Goal: Task Accomplishment & Management: Complete application form

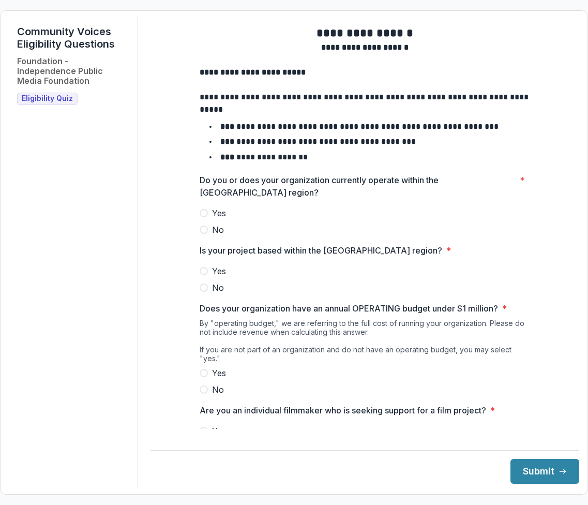
click at [202, 217] on span at bounding box center [204, 213] width 8 height 8
click at [204, 275] on span at bounding box center [204, 271] width 8 height 8
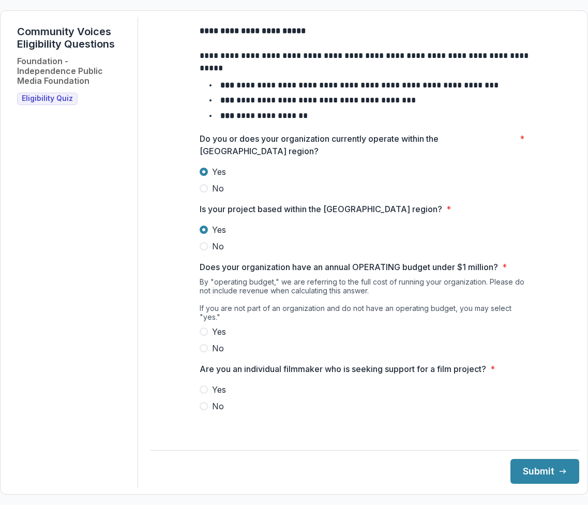
click at [203, 336] on span at bounding box center [204, 332] width 8 height 8
click at [200, 410] on span at bounding box center [204, 406] width 8 height 8
click at [482, 468] on icon "submit" at bounding box center [563, 471] width 8 height 8
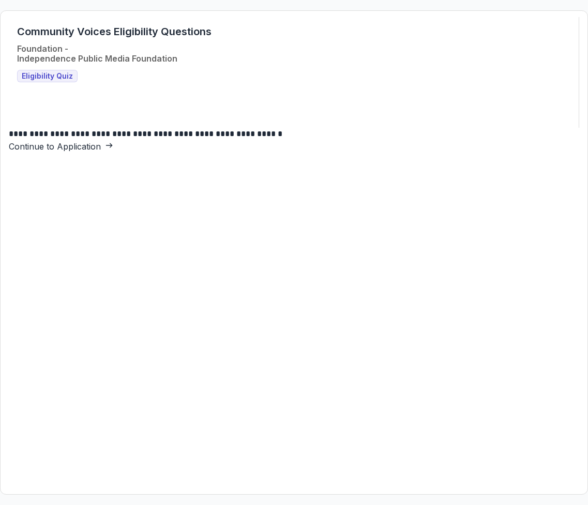
click at [113, 152] on link "Continue to Application" at bounding box center [61, 146] width 105 height 10
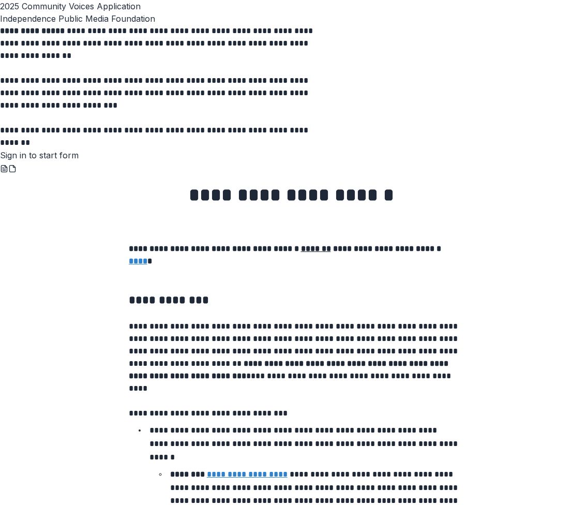
scroll to position [1658, 0]
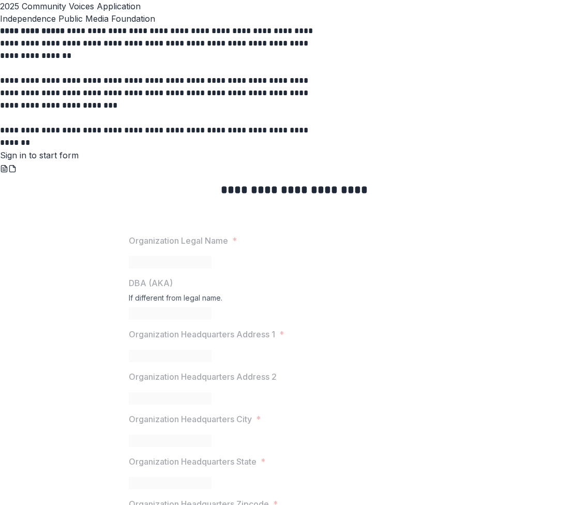
scroll to position [0, 0]
click at [79, 160] on link "Sign in to start form" at bounding box center [39, 155] width 79 height 10
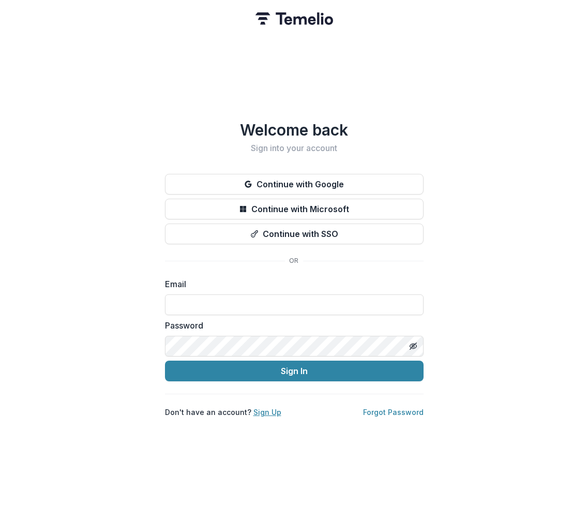
click at [263, 409] on link "Sign Up" at bounding box center [268, 412] width 28 height 9
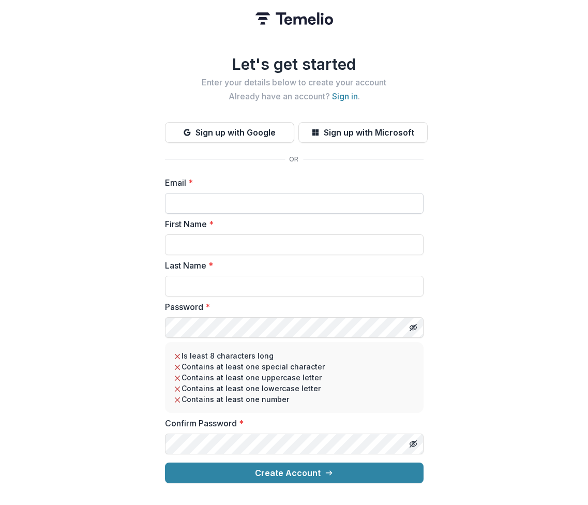
click at [193, 196] on input "Email *" at bounding box center [294, 203] width 259 height 21
type input "**********"
type input "******"
type input "*"
type input "****"
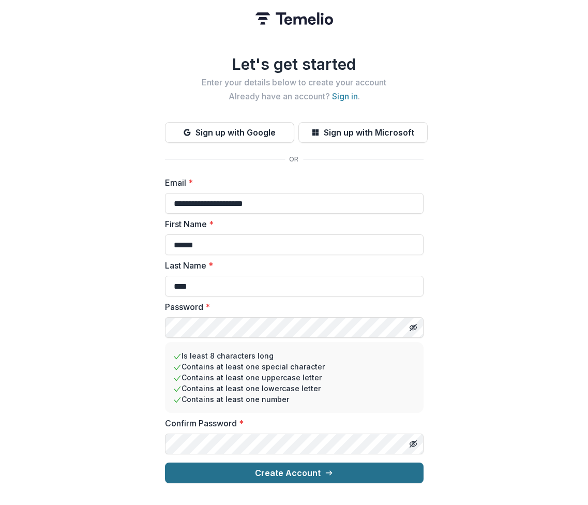
click at [282, 473] on button "Create Account" at bounding box center [294, 473] width 259 height 21
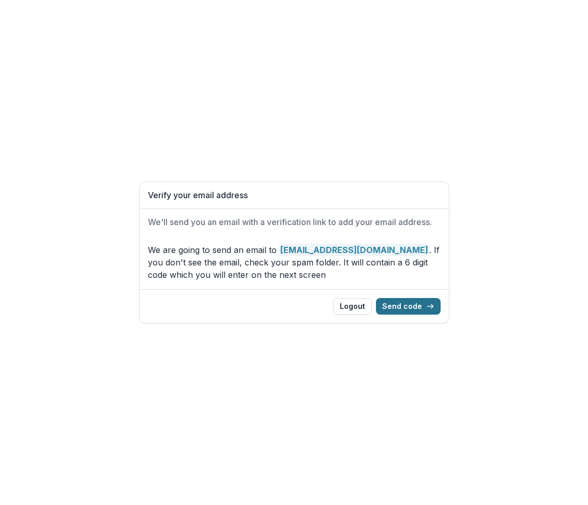
click at [412, 309] on button "Send code" at bounding box center [408, 306] width 65 height 17
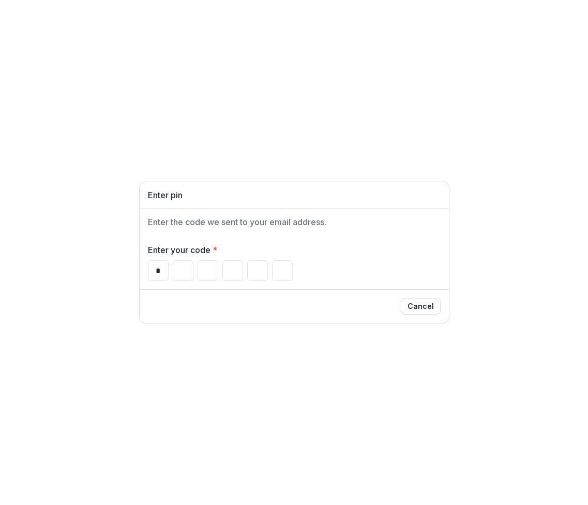
type input "*"
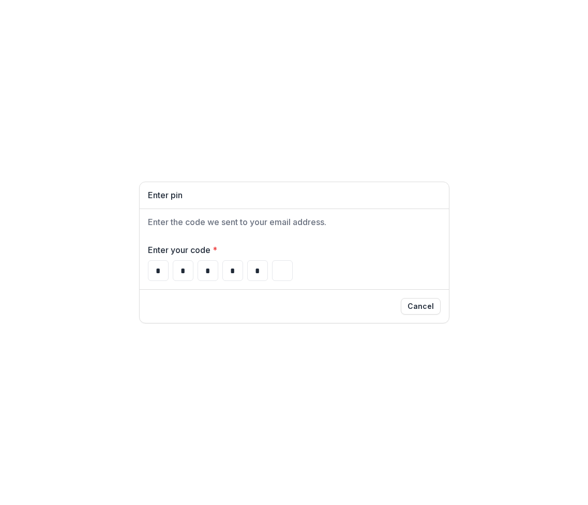
type input "*"
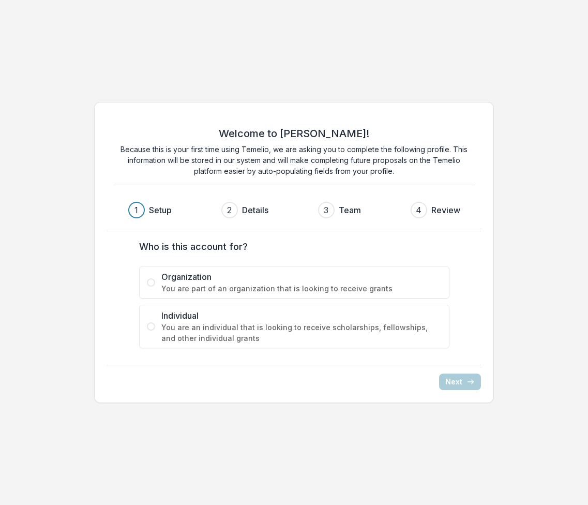
click at [246, 292] on span "You are part of an organization that is looking to receive grants" at bounding box center [301, 288] width 280 height 11
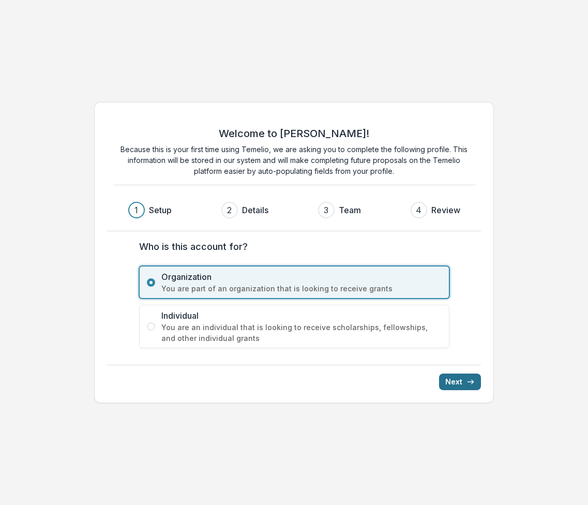
click at [469, 379] on icon "submit" at bounding box center [471, 382] width 8 height 8
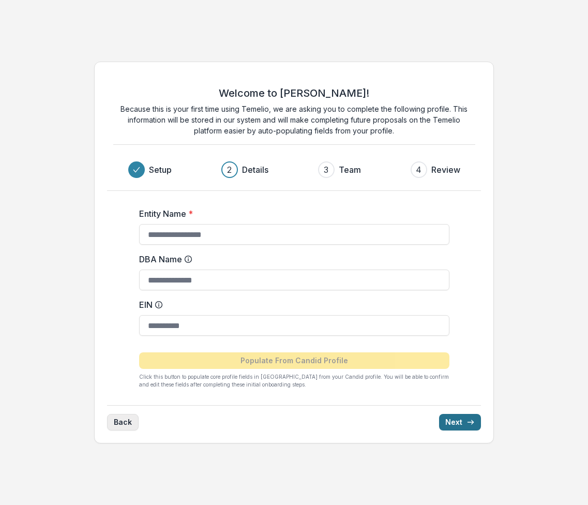
click at [130, 426] on button "Back" at bounding box center [123, 422] width 32 height 17
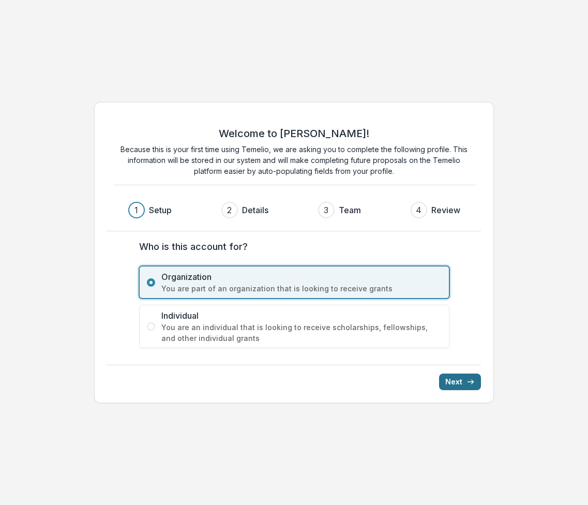
click at [172, 319] on span "Individual" at bounding box center [301, 315] width 280 height 12
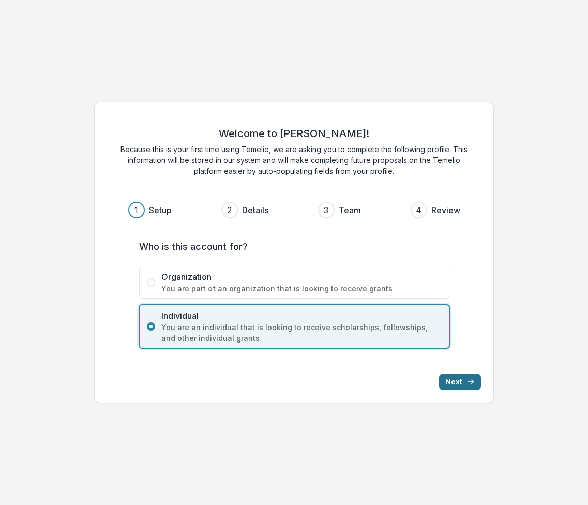
click at [470, 383] on icon "submit" at bounding box center [471, 382] width 8 height 8
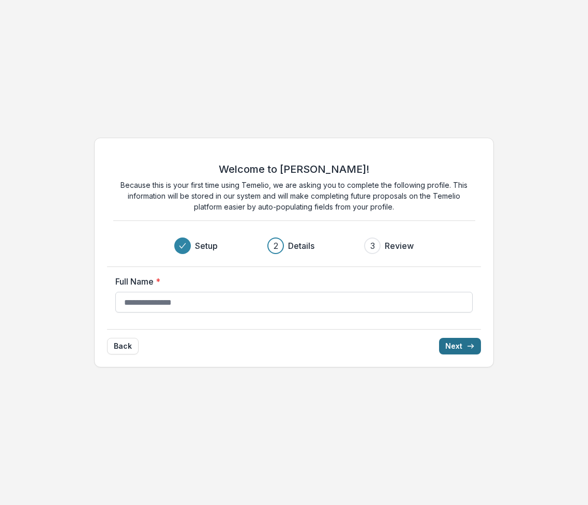
click at [197, 300] on input "Full Name *" at bounding box center [294, 302] width 358 height 21
type input "**********"
click at [439, 338] on button "Next" at bounding box center [460, 346] width 42 height 17
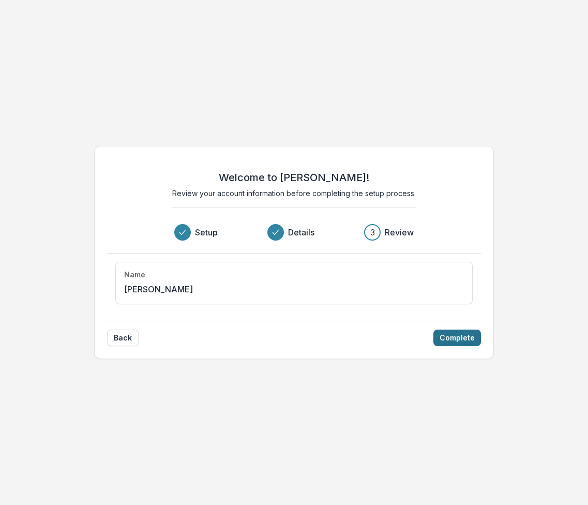
click at [436, 333] on button "Complete" at bounding box center [458, 338] width 48 height 17
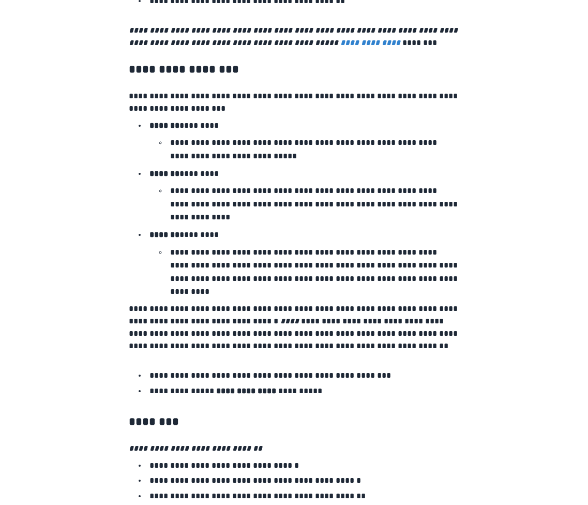
scroll to position [1678, 0]
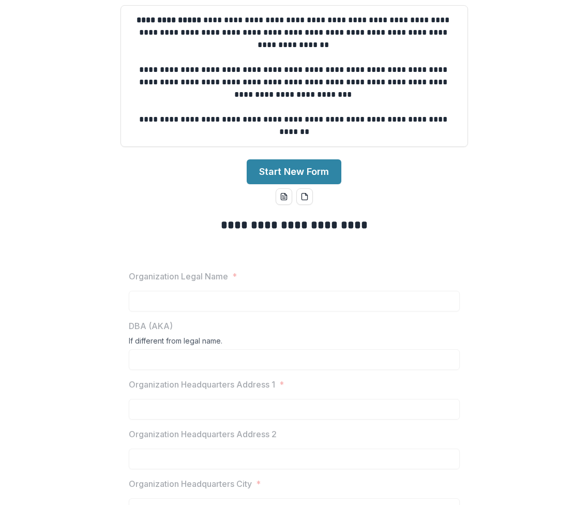
scroll to position [0, 0]
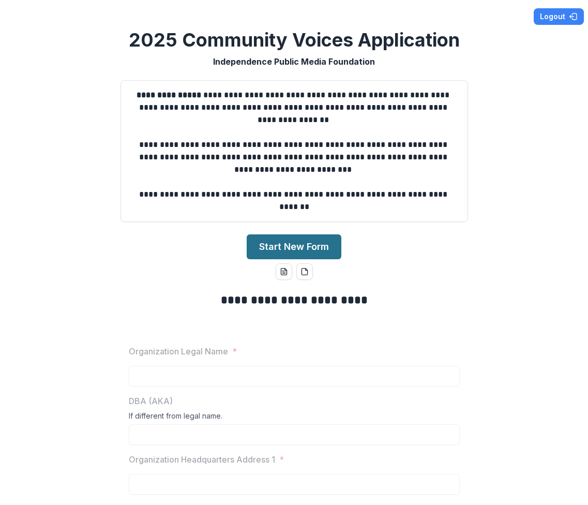
click at [258, 247] on button "Start New Form" at bounding box center [294, 246] width 95 height 25
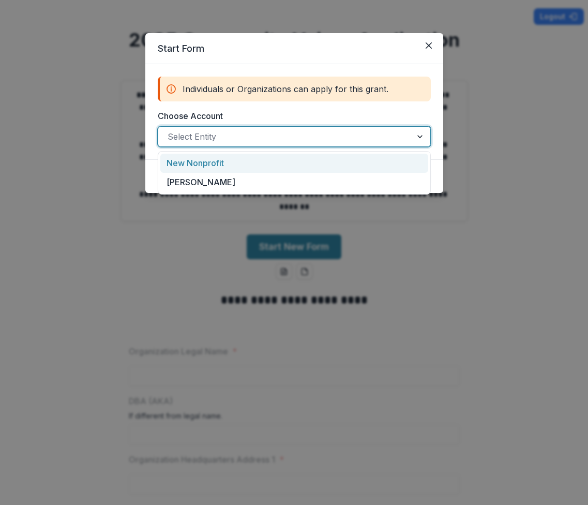
click at [310, 133] on div at bounding box center [285, 136] width 235 height 14
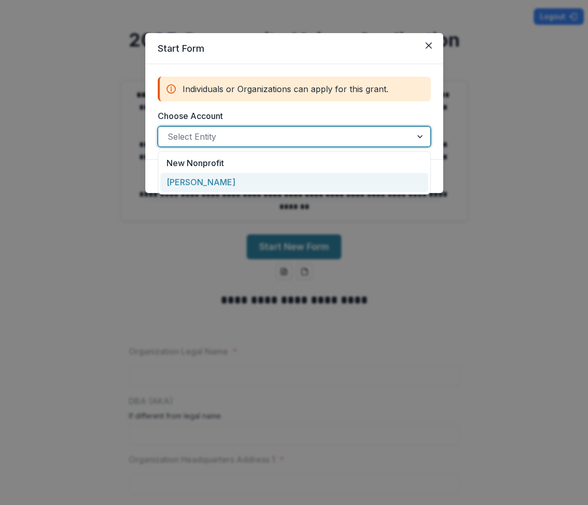
click at [225, 185] on div "Germel Ford" at bounding box center [294, 182] width 268 height 19
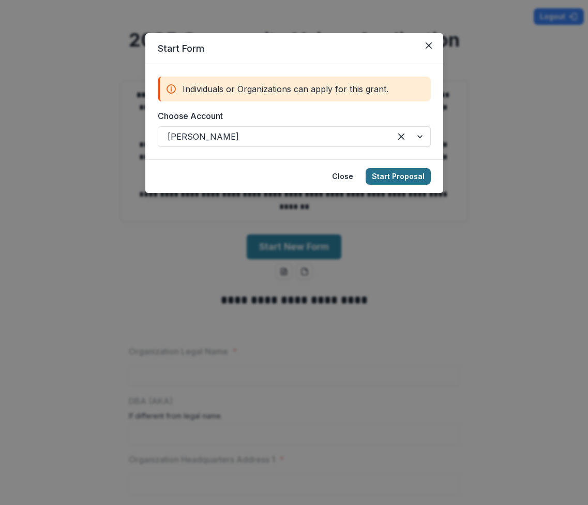
click at [400, 178] on button "Start Proposal" at bounding box center [398, 176] width 65 height 17
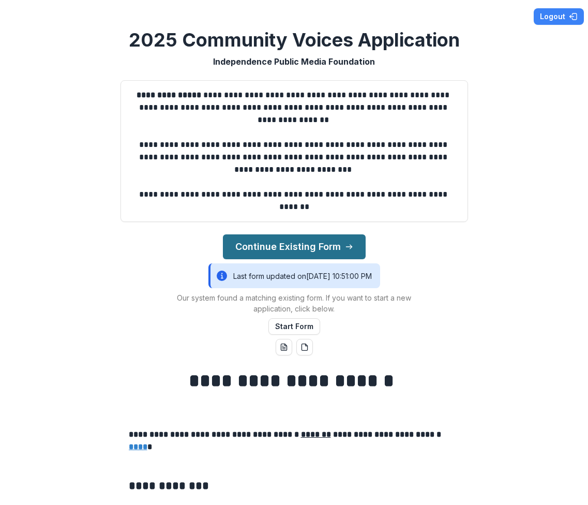
click at [255, 249] on button "Continue Existing Form" at bounding box center [294, 246] width 143 height 25
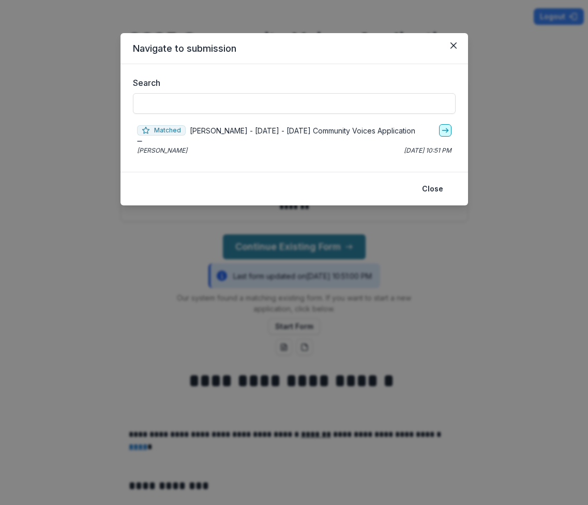
click at [446, 129] on icon "go-to" at bounding box center [445, 130] width 8 height 8
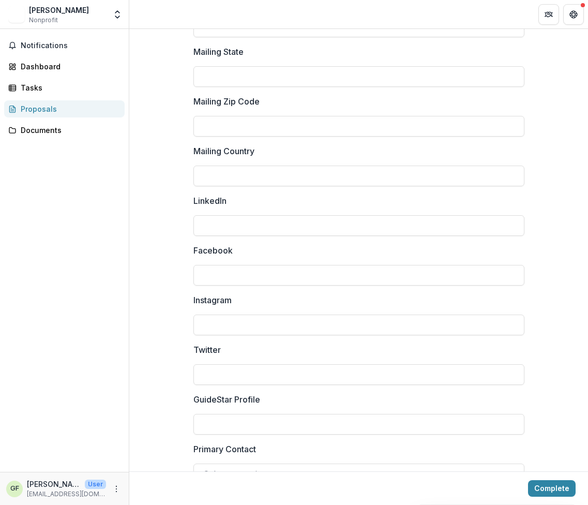
scroll to position [1321, 0]
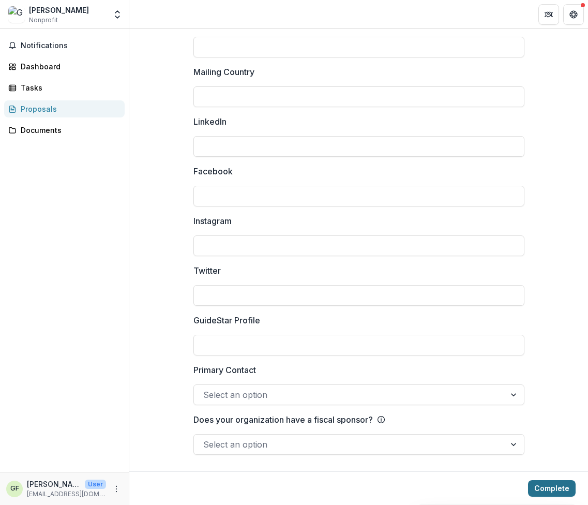
click at [545, 488] on button "Complete" at bounding box center [552, 488] width 48 height 17
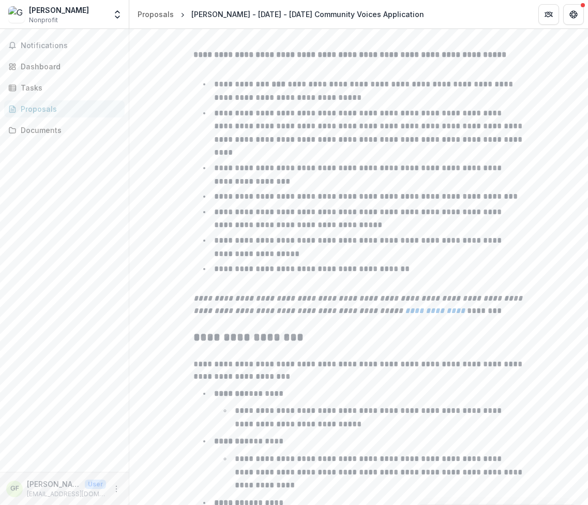
scroll to position [1589, 0]
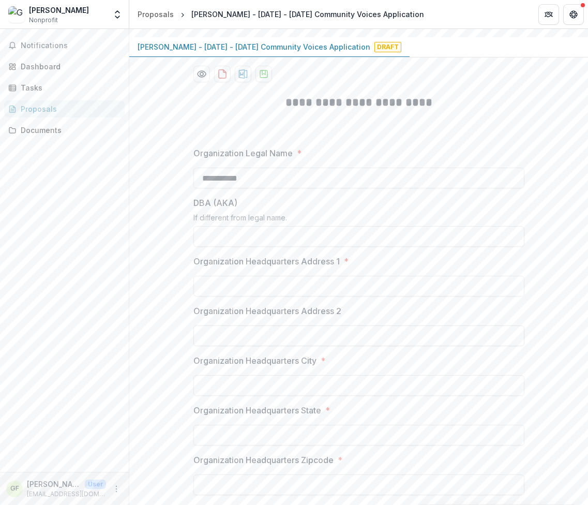
scroll to position [155, 0]
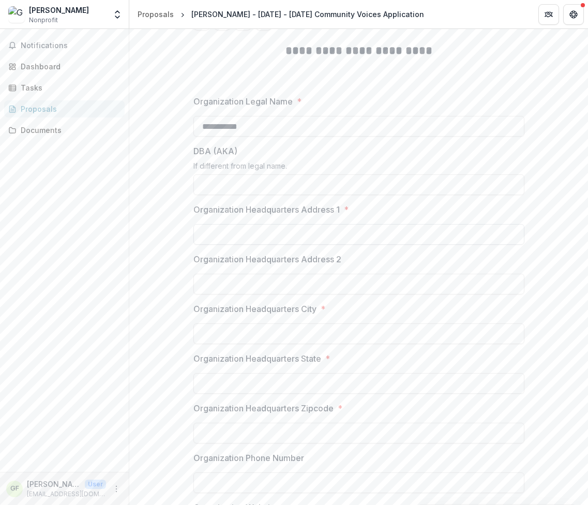
click at [230, 230] on input "Organization Headquarters Address 1 *" at bounding box center [359, 234] width 331 height 21
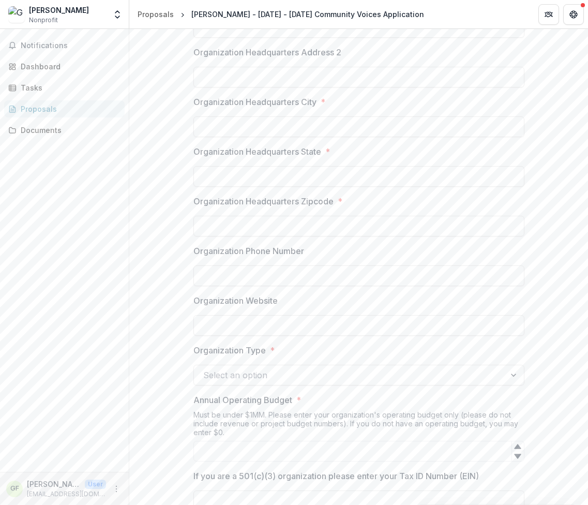
scroll to position [517, 0]
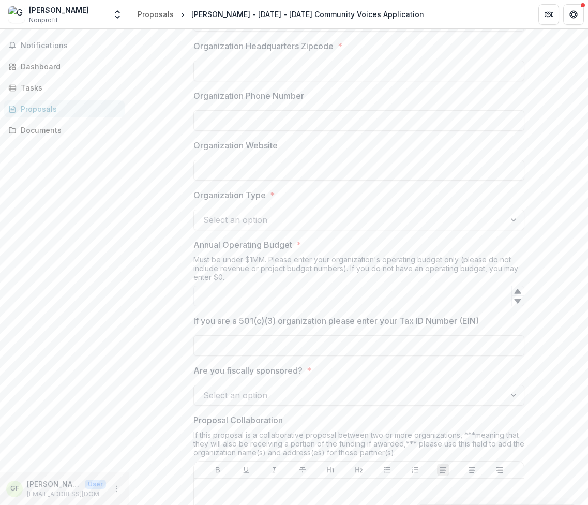
click at [231, 220] on div at bounding box center [349, 220] width 293 height 14
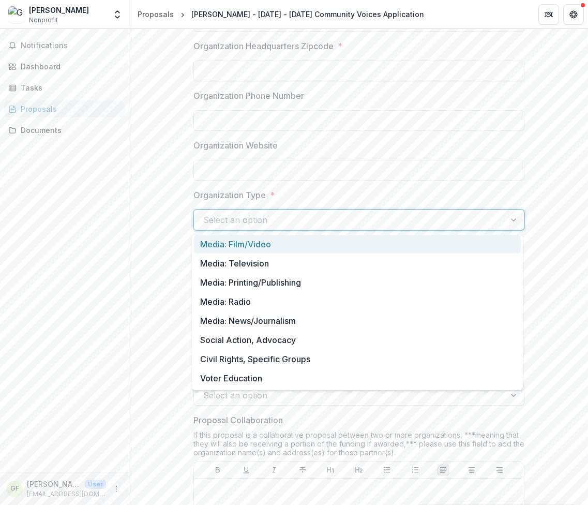
click at [277, 241] on div "Media: Film/Video" at bounding box center [357, 244] width 327 height 19
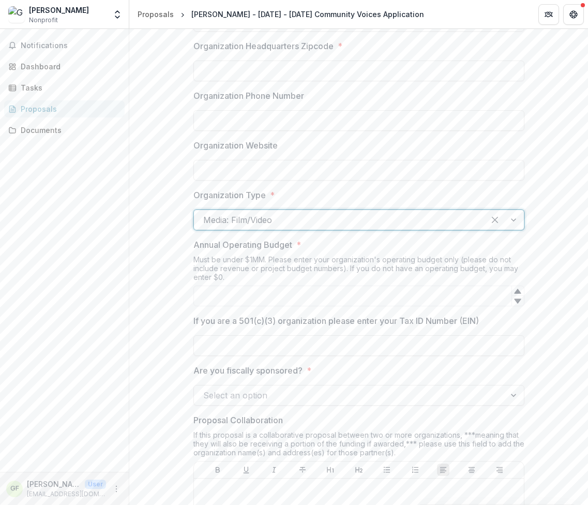
scroll to position [569, 0]
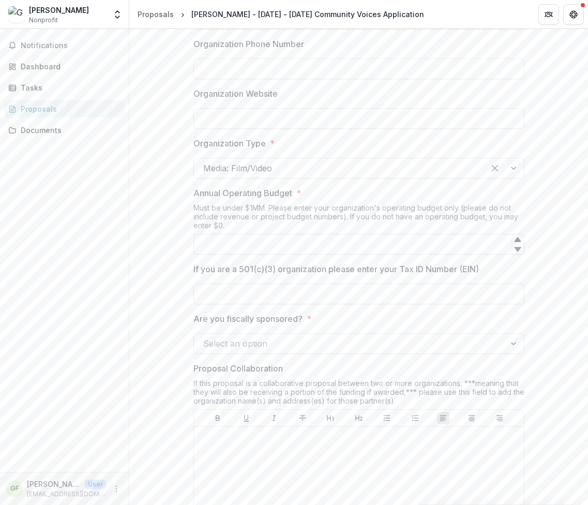
click at [235, 245] on input "Annual Operating Budget *" at bounding box center [359, 244] width 331 height 21
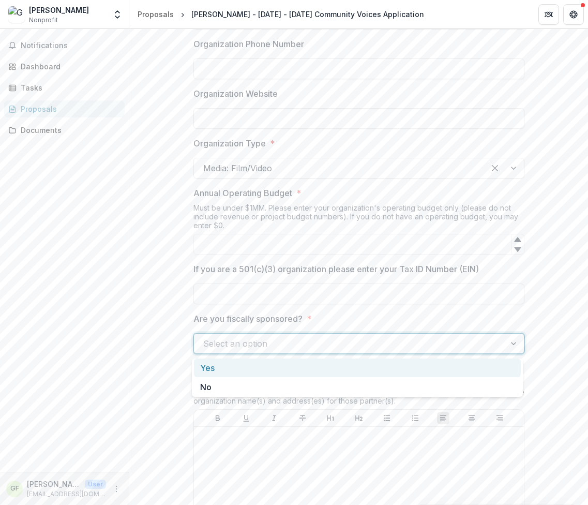
click at [316, 339] on div at bounding box center [349, 343] width 293 height 14
click at [286, 368] on div "Yes" at bounding box center [357, 368] width 327 height 19
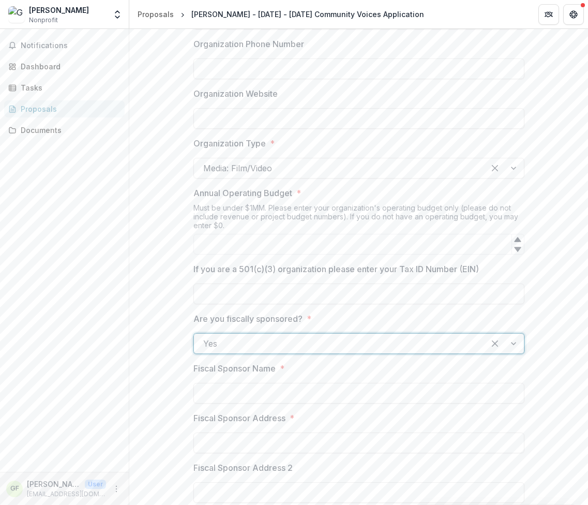
scroll to position [673, 0]
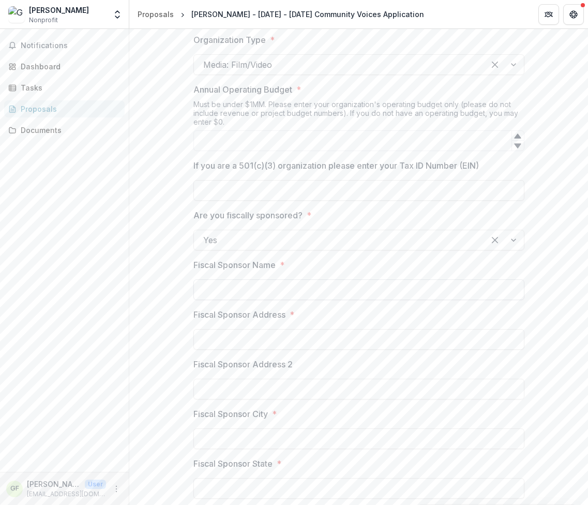
click at [245, 289] on input "Fiscal Sponsor Name *" at bounding box center [359, 289] width 331 height 21
type input "***"
click at [234, 336] on input "Fiscal Sponsor Address *" at bounding box center [359, 339] width 331 height 21
type input "***"
click at [213, 442] on input "Fiscal Sponsor City *" at bounding box center [359, 438] width 331 height 21
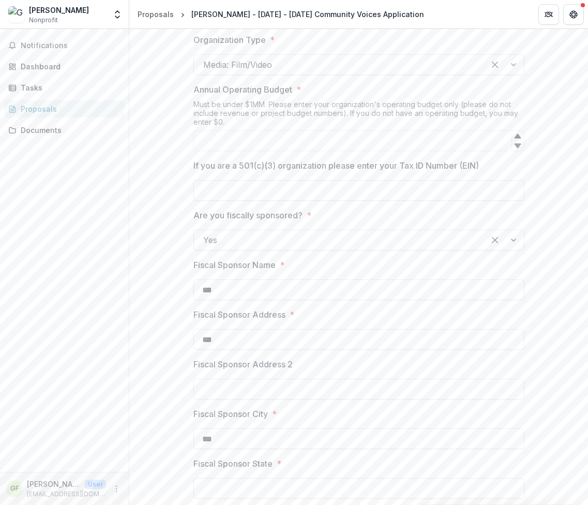
scroll to position [776, 0]
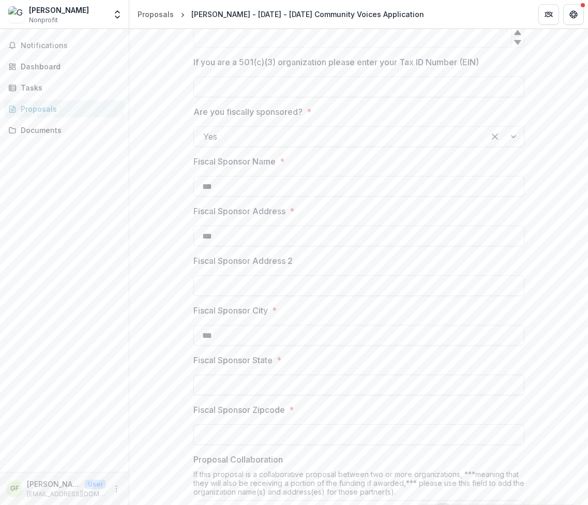
type input "***"
click at [234, 381] on input "Fiscal Sponsor State *" at bounding box center [359, 385] width 331 height 21
type input "***"
drag, startPoint x: 248, startPoint y: 438, endPoint x: 242, endPoint y: 430, distance: 10.3
click at [248, 438] on input "Fiscal Sponsor Zipcode *" at bounding box center [359, 434] width 331 height 21
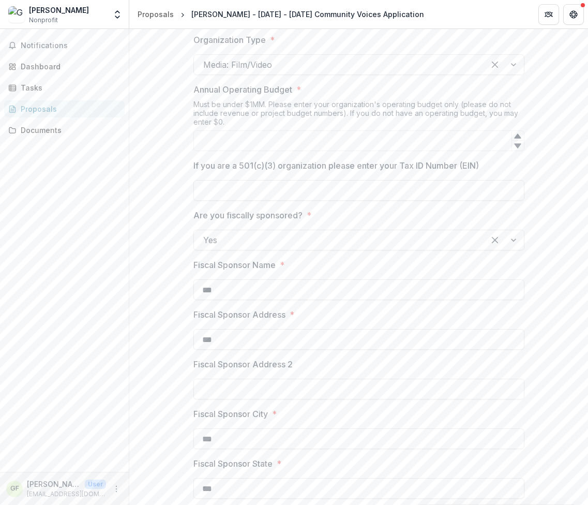
type input "***"
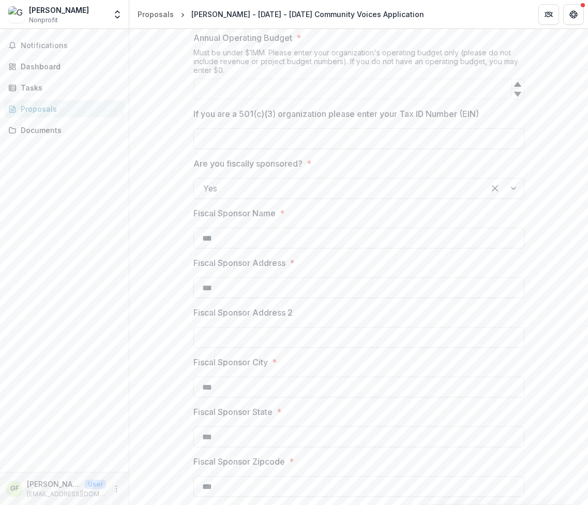
scroll to position [621, 0]
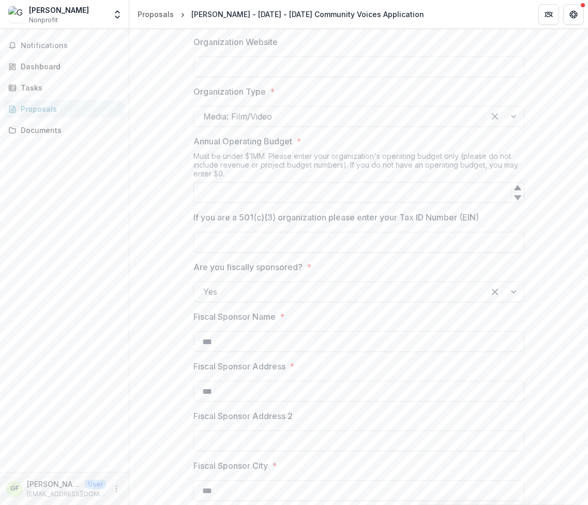
click at [238, 194] on input "Annual Operating Budget *" at bounding box center [359, 192] width 331 height 21
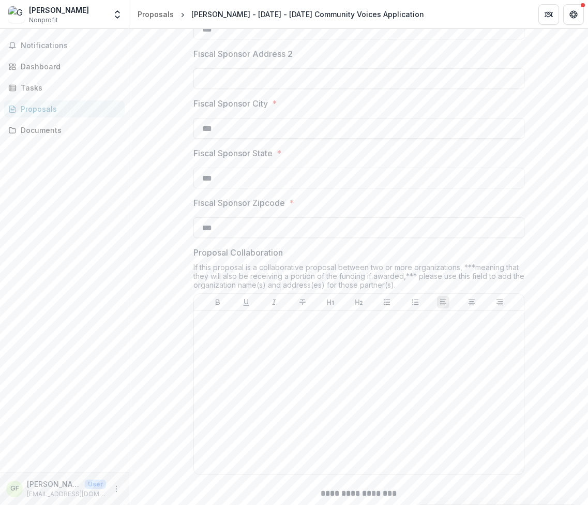
scroll to position [1035, 0]
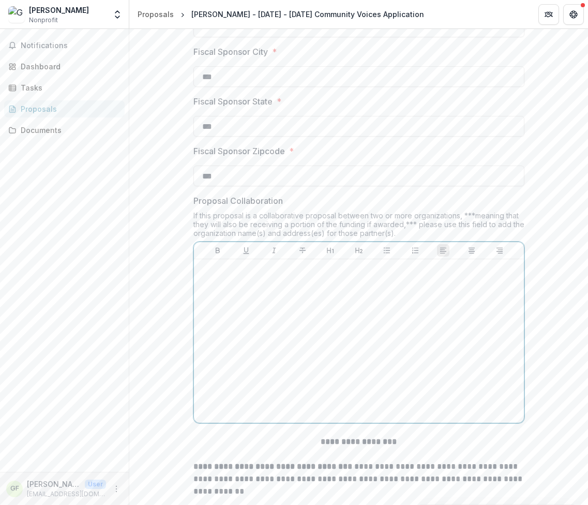
click at [267, 295] on div at bounding box center [359, 340] width 322 height 155
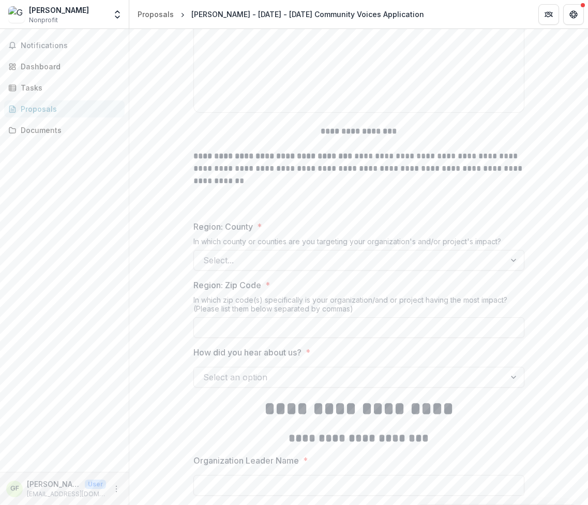
scroll to position [1397, 0]
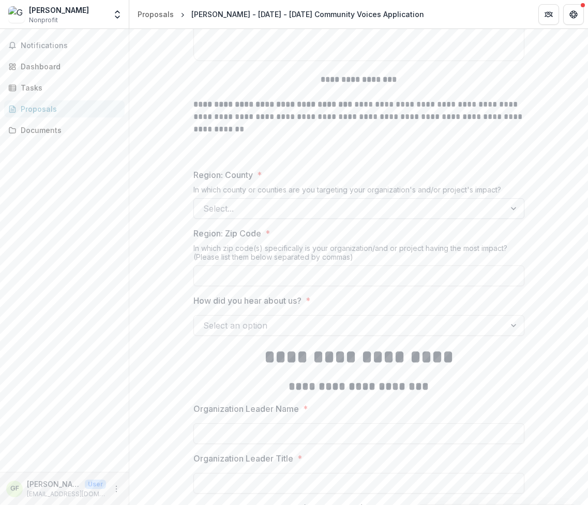
click at [207, 205] on div at bounding box center [349, 208] width 293 height 14
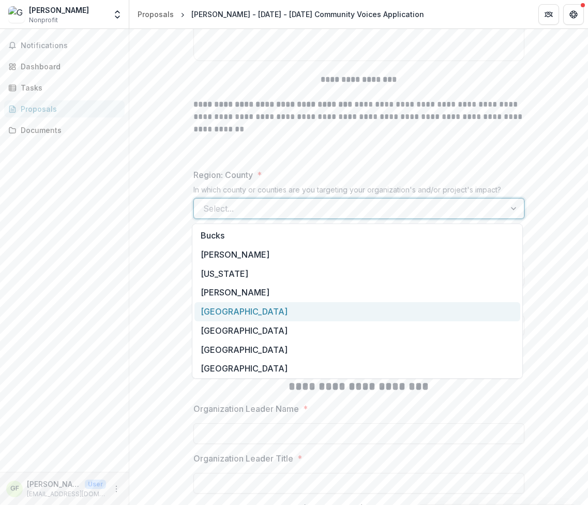
click at [215, 306] on div "Philadelphia" at bounding box center [358, 311] width 326 height 19
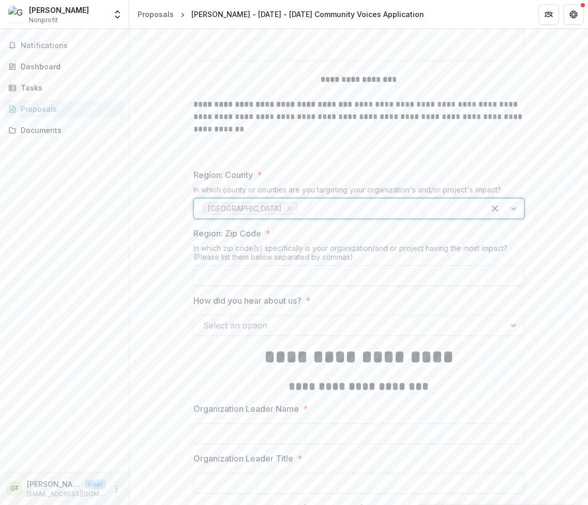
click at [215, 282] on input "Region: Zip Code *" at bounding box center [359, 275] width 331 height 21
click at [259, 327] on div at bounding box center [349, 325] width 293 height 14
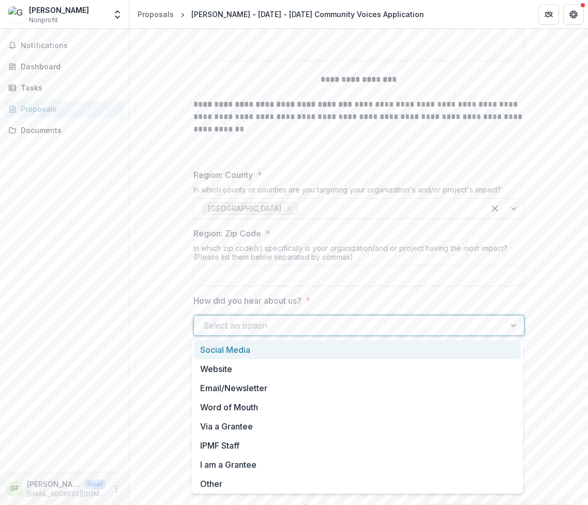
click at [231, 352] on div "Social Media" at bounding box center [357, 349] width 327 height 19
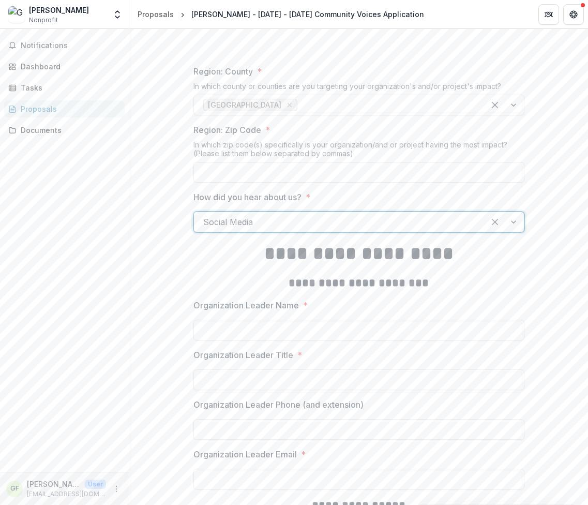
scroll to position [1552, 0]
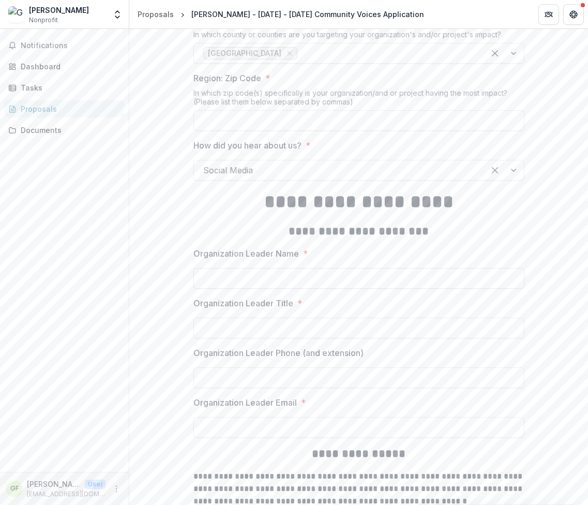
drag, startPoint x: 231, startPoint y: 273, endPoint x: 239, endPoint y: 282, distance: 12.1
click at [232, 273] on input "Organization Leader Name *" at bounding box center [359, 278] width 331 height 21
type input "**********"
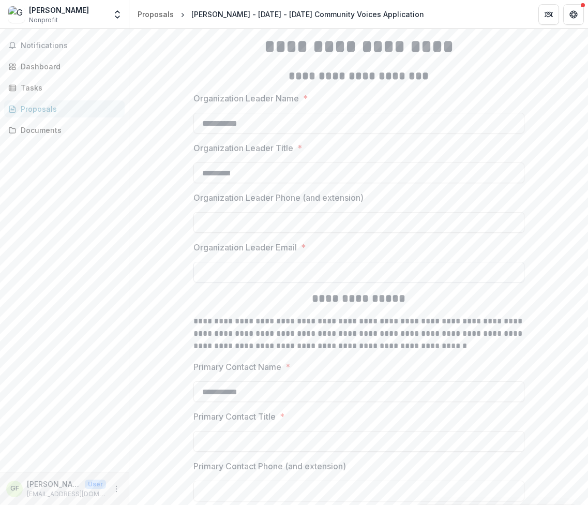
type input "********"
click at [239, 280] on input "Organization Leader Email *" at bounding box center [359, 272] width 331 height 21
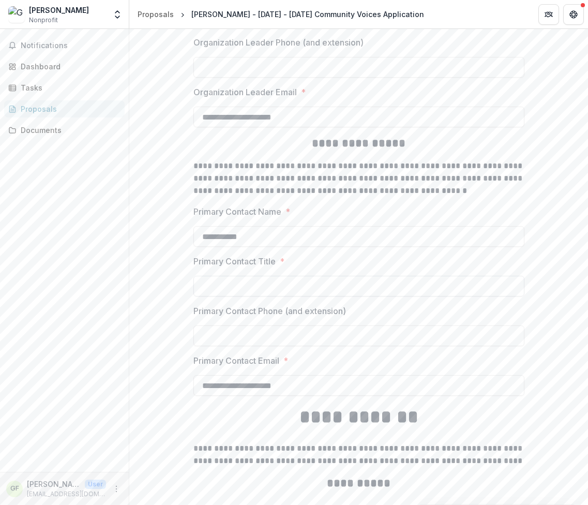
type input "**********"
click at [247, 291] on input "Primary Contact Title *" at bounding box center [359, 286] width 331 height 21
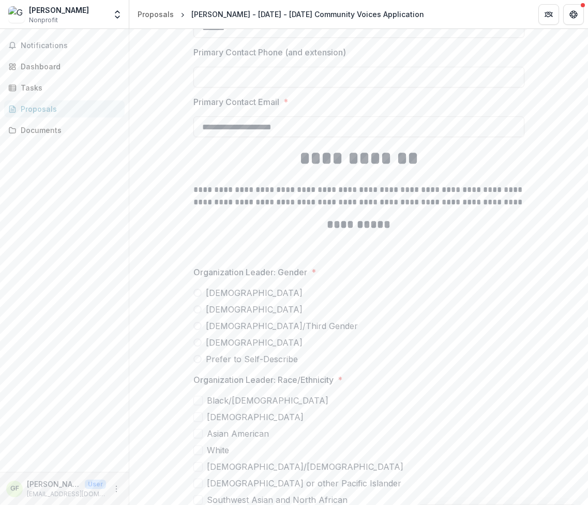
scroll to position [2173, 0]
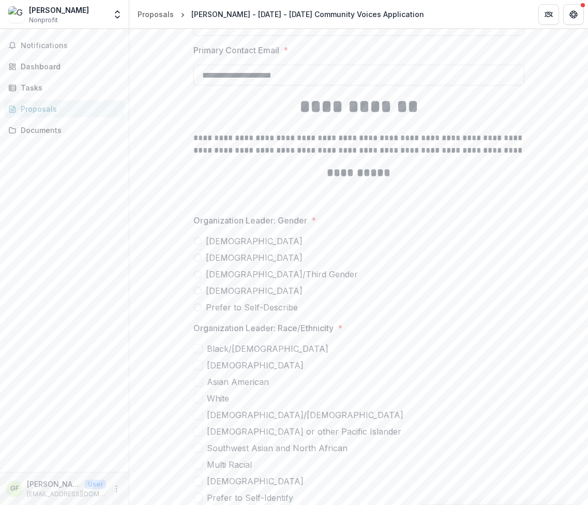
type input "*******"
click at [199, 260] on span at bounding box center [198, 258] width 8 height 8
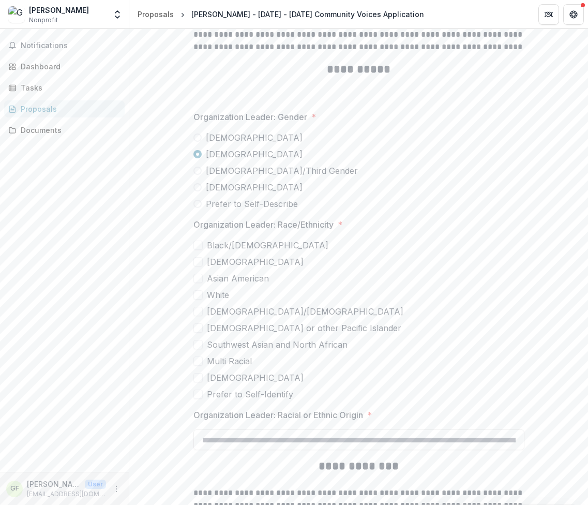
click at [201, 248] on label "Black/[DEMOGRAPHIC_DATA]" at bounding box center [359, 245] width 331 height 12
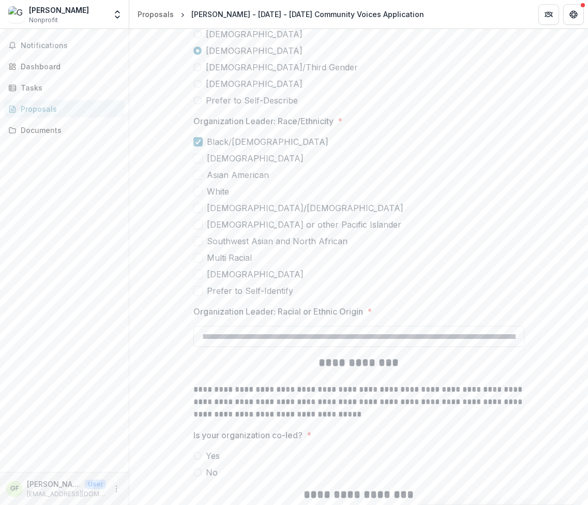
scroll to position [2432, 0]
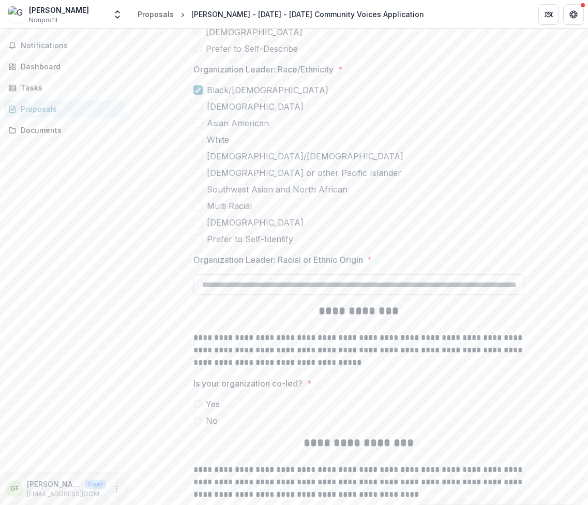
click at [250, 284] on input "Organization Leader: Racial or Ethnic Origin *" at bounding box center [359, 284] width 331 height 21
drag, startPoint x: 250, startPoint y: 284, endPoint x: 543, endPoint y: 282, distance: 293.4
drag, startPoint x: 480, startPoint y: 285, endPoint x: 564, endPoint y: 286, distance: 84.9
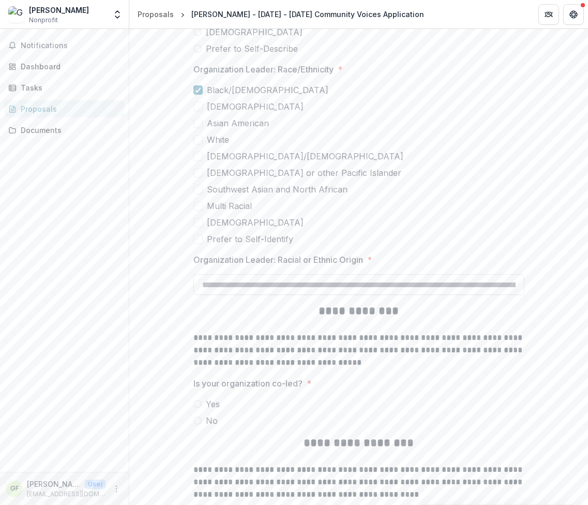
click at [510, 286] on input "Organization Leader: Racial or Ethnic Origin *" at bounding box center [359, 284] width 331 height 21
click at [232, 289] on input "Organization Leader: Racial or Ethnic Origin *" at bounding box center [359, 284] width 331 height 21
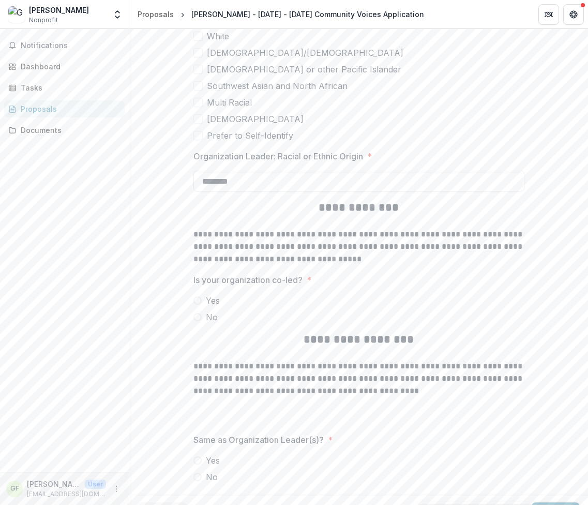
scroll to position [2560, 0]
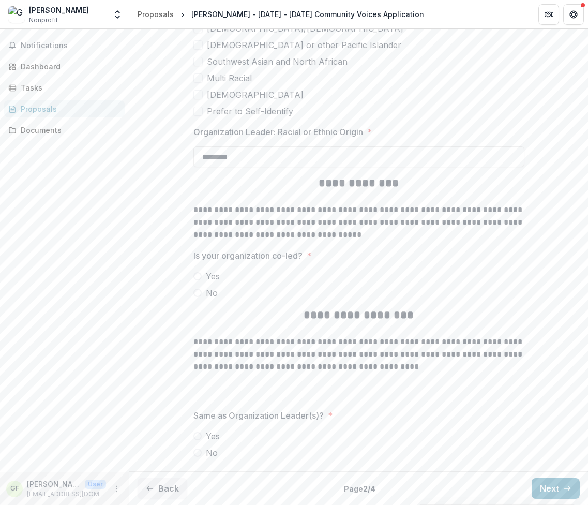
type input "********"
click at [196, 295] on span at bounding box center [198, 293] width 8 height 8
click at [199, 438] on span at bounding box center [198, 436] width 8 height 8
click at [544, 492] on button "Next" at bounding box center [556, 488] width 48 height 21
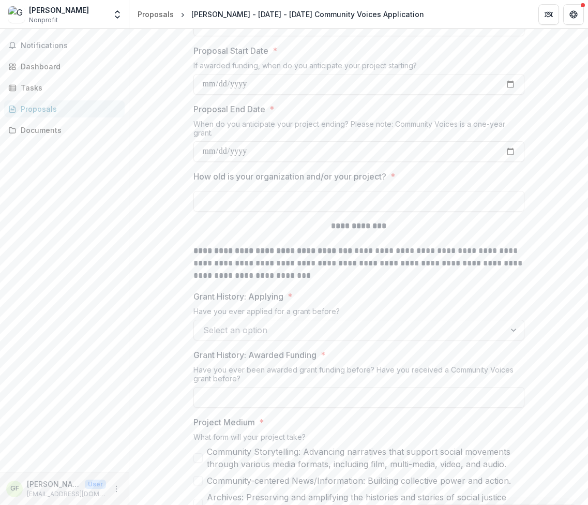
scroll to position [0, 0]
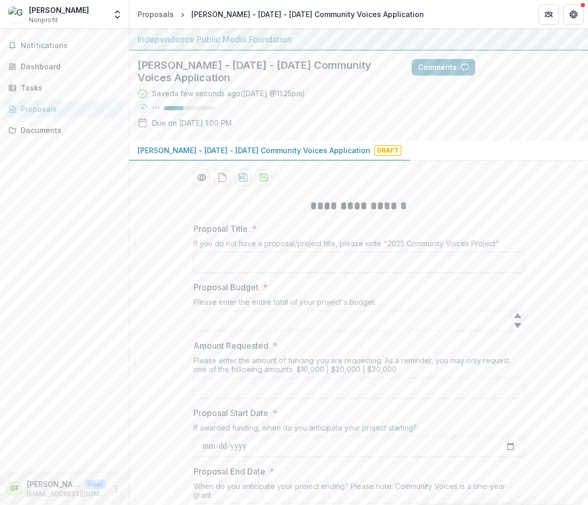
click at [220, 266] on input "Proposal Title *" at bounding box center [359, 262] width 331 height 21
type input "**********"
click at [219, 322] on input "Proposal Budget *" at bounding box center [359, 320] width 331 height 21
type input "*****"
click at [218, 358] on div "Please enter the amount of funding you are requesting. As a reminder, you may o…" at bounding box center [359, 367] width 331 height 22
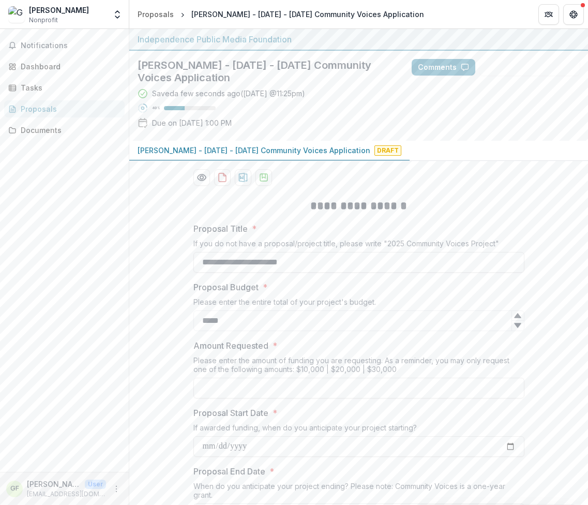
scroll to position [52, 0]
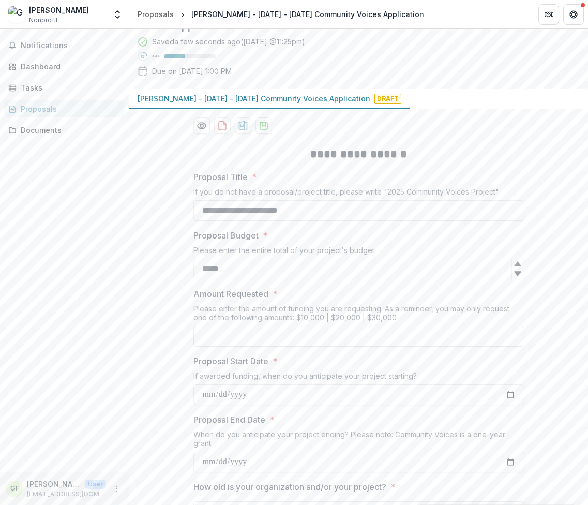
click at [217, 339] on input "Amount Requested *" at bounding box center [359, 336] width 331 height 21
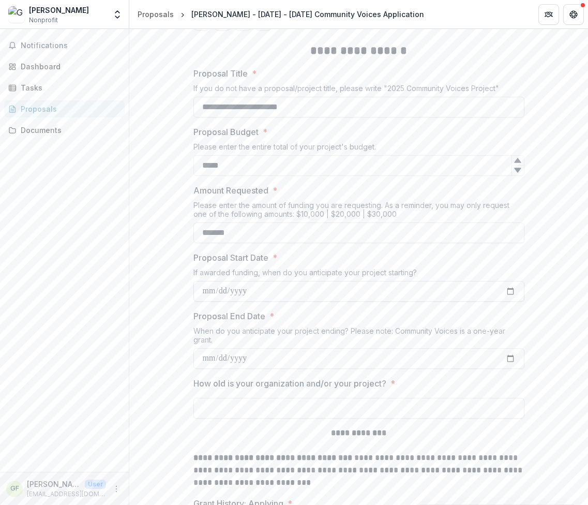
type input "*******"
click at [227, 289] on input "Proposal Start Date *" at bounding box center [359, 291] width 331 height 21
click at [209, 289] on input "Proposal Start Date *" at bounding box center [359, 291] width 331 height 21
type input "**********"
click at [212, 350] on input "Proposal End Date *" at bounding box center [359, 358] width 331 height 21
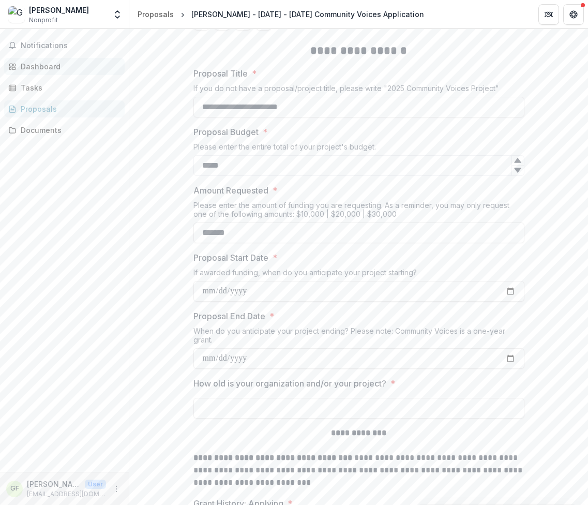
type input "**********"
click at [247, 399] on input "How old is your organization and/or your project? *" at bounding box center [359, 408] width 331 height 21
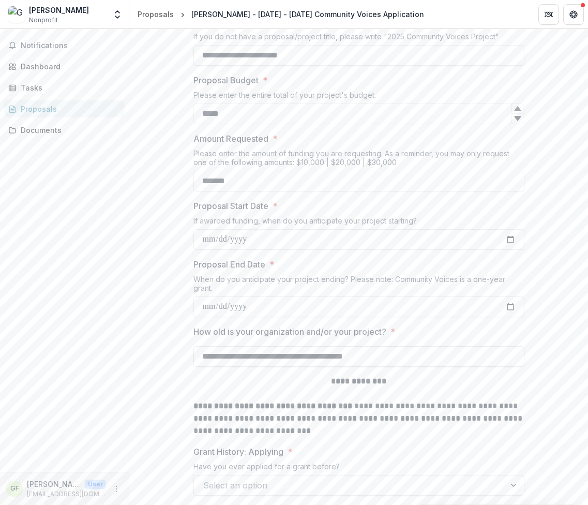
drag, startPoint x: 445, startPoint y: 358, endPoint x: 440, endPoint y: 351, distance: 8.9
click at [440, 351] on input "**********" at bounding box center [359, 356] width 331 height 21
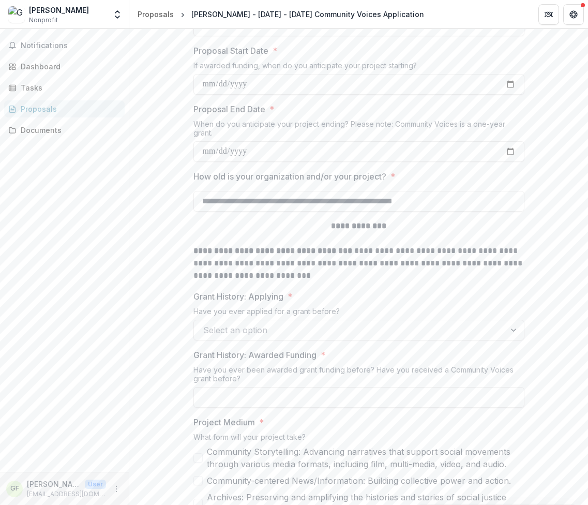
type input "**********"
click at [294, 323] on div at bounding box center [349, 330] width 293 height 14
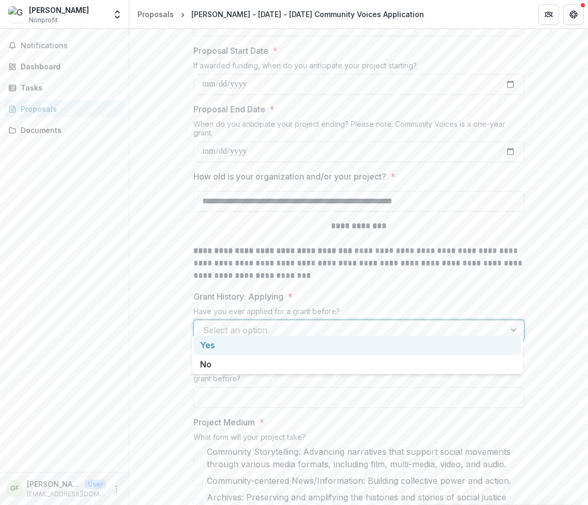
click at [245, 347] on div "Yes" at bounding box center [357, 345] width 327 height 19
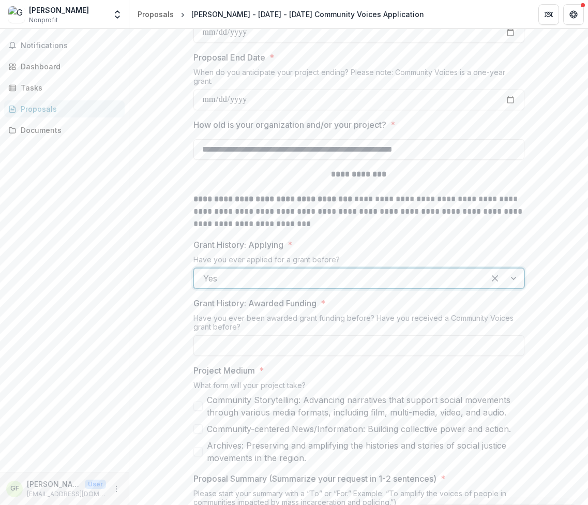
scroll to position [466, 0]
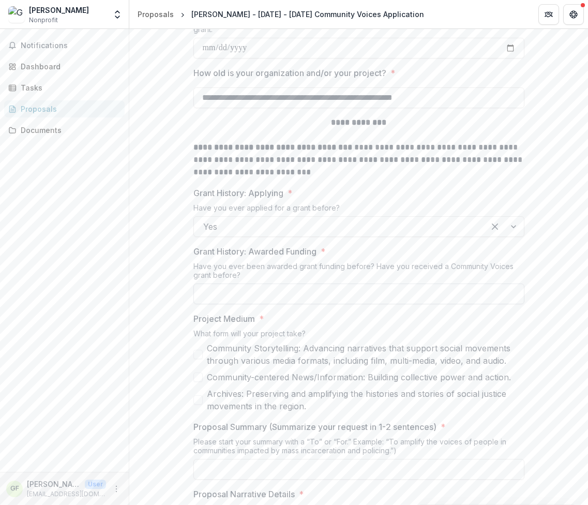
click at [273, 284] on input "Grant History: Awarded Funding *" at bounding box center [359, 294] width 331 height 21
click at [321, 288] on input "Grant History: Awarded Funding *" at bounding box center [359, 294] width 331 height 21
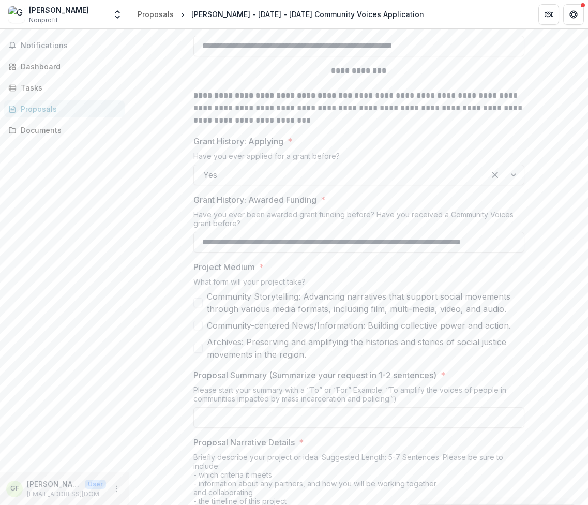
type input "**********"
click at [197, 298] on span at bounding box center [198, 302] width 9 height 9
click at [198, 321] on span at bounding box center [198, 325] width 9 height 9
click at [198, 323] on icon at bounding box center [198, 325] width 6 height 5
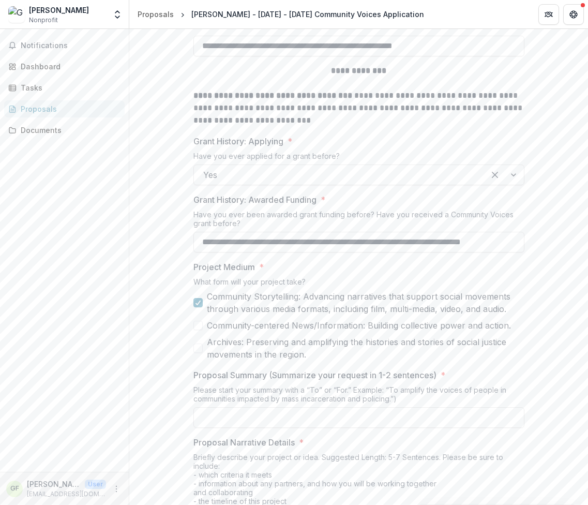
click at [196, 336] on label "Archives: Preserving and amplifying the histories and stories of social justice…" at bounding box center [359, 348] width 331 height 25
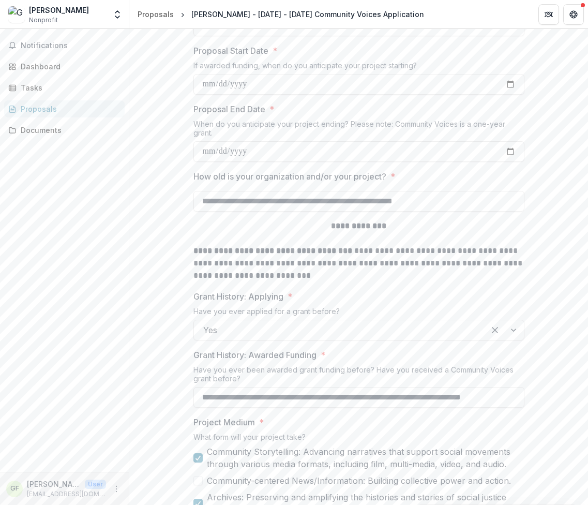
scroll to position [621, 0]
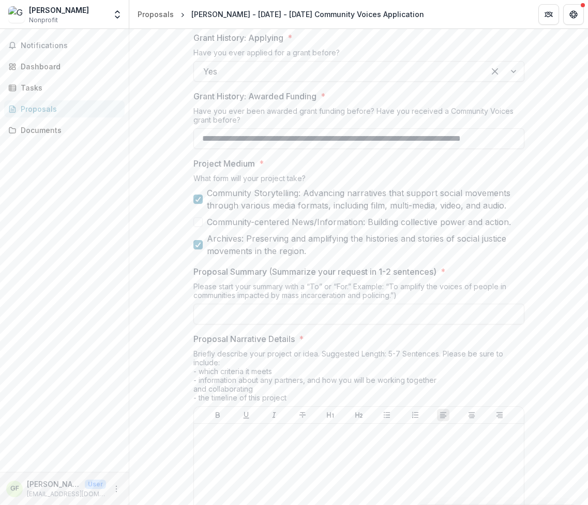
drag, startPoint x: 213, startPoint y: 307, endPoint x: 180, endPoint y: 307, distance: 33.1
click at [213, 307] on input "Proposal Summary (Summarize your request in 1-2 sentences) *" at bounding box center [359, 314] width 331 height 21
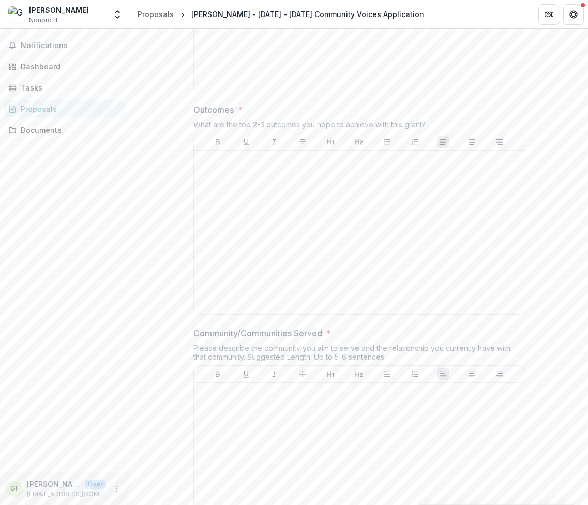
scroll to position [1014, 0]
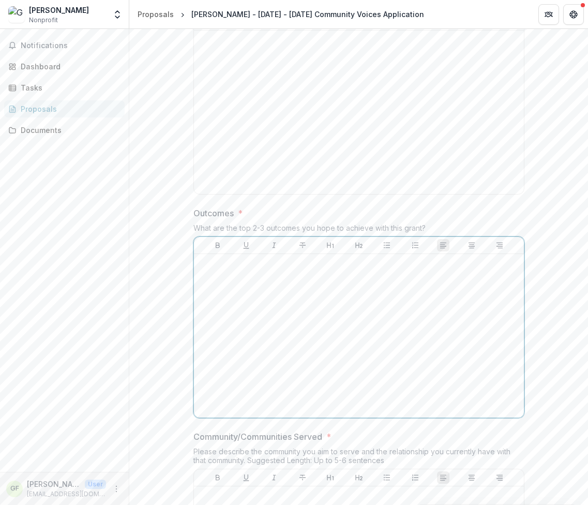
click at [241, 284] on div at bounding box center [359, 335] width 322 height 155
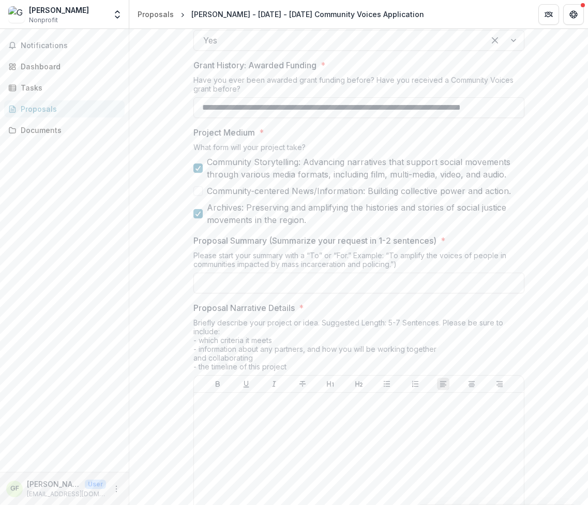
scroll to position [755, 0]
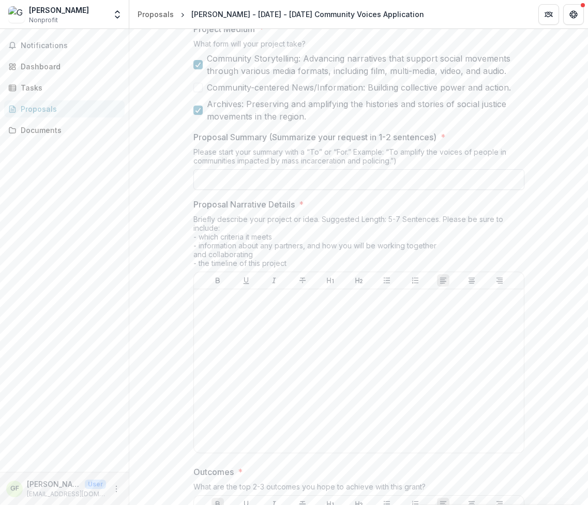
click at [222, 170] on input "Proposal Summary (Summarize your request in 1-2 sentences) *" at bounding box center [359, 179] width 331 height 21
paste input "**********"
type input "**********"
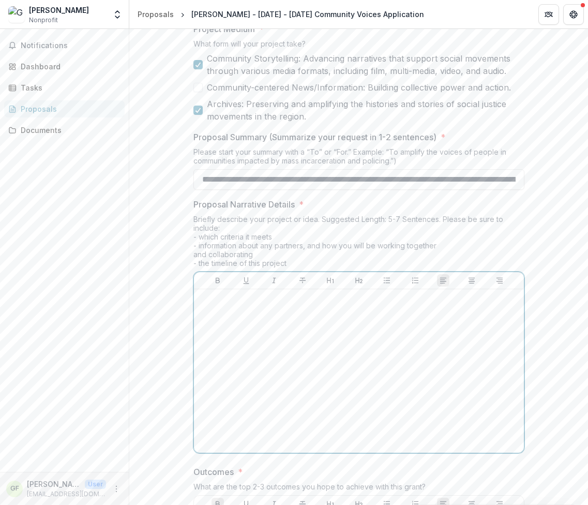
drag, startPoint x: 259, startPoint y: 325, endPoint x: 245, endPoint y: 306, distance: 23.3
click at [259, 325] on div at bounding box center [359, 370] width 322 height 155
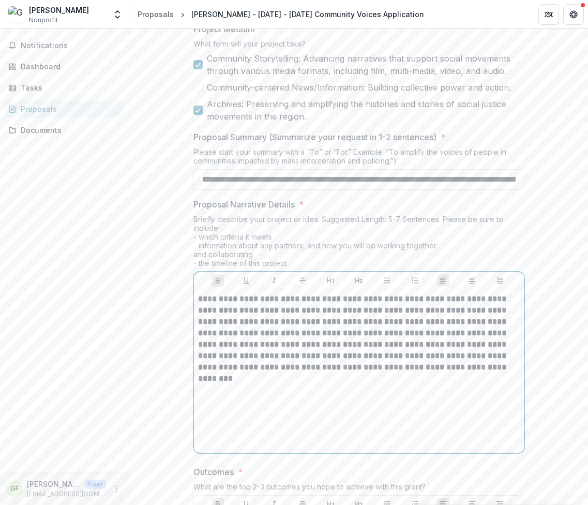
click at [408, 379] on div "**********" at bounding box center [359, 370] width 322 height 155
click at [368, 375] on p "**********" at bounding box center [359, 338] width 322 height 91
click at [370, 369] on p "**********" at bounding box center [359, 338] width 322 height 91
click at [452, 373] on p "**********" at bounding box center [359, 338] width 322 height 91
click at [364, 375] on p "**********" at bounding box center [359, 338] width 322 height 91
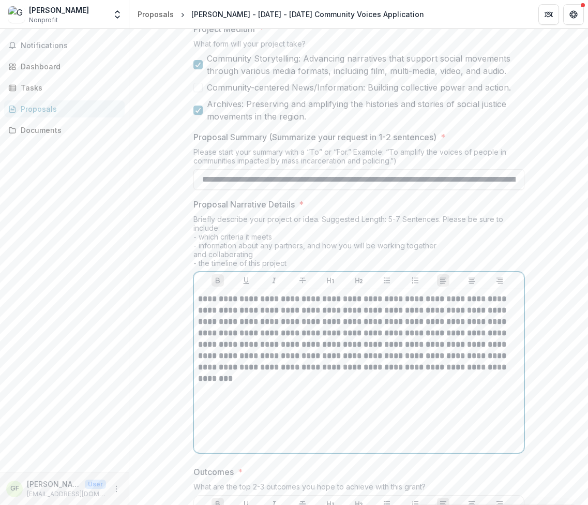
click at [319, 295] on strong "**********" at bounding box center [353, 338] width 310 height 87
click at [392, 373] on p "**********" at bounding box center [359, 338] width 322 height 91
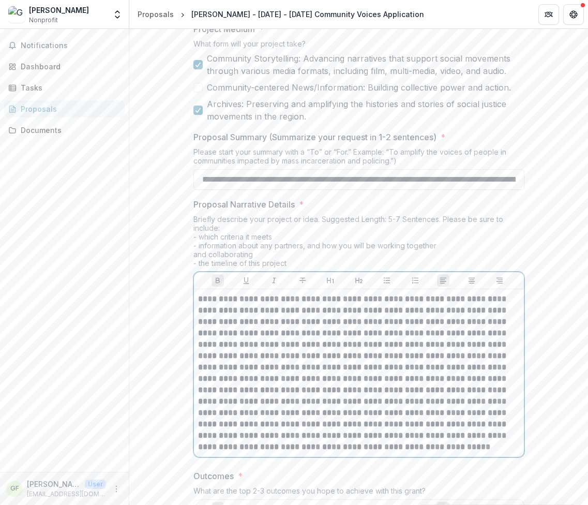
click at [321, 377] on strong at bounding box center [353, 373] width 310 height 156
click at [390, 423] on strong at bounding box center [353, 373] width 310 height 156
click at [389, 427] on strong at bounding box center [353, 373] width 310 height 156
click at [216, 427] on strong at bounding box center [353, 373] width 310 height 156
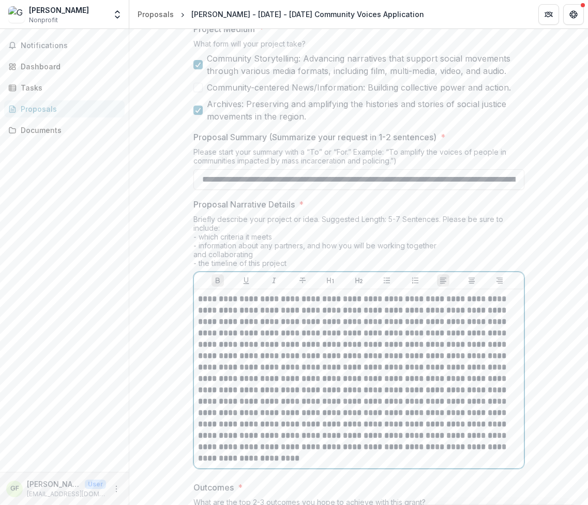
click at [259, 429] on strong at bounding box center [353, 378] width 310 height 167
click at [260, 429] on strong at bounding box center [353, 378] width 310 height 167
click at [269, 427] on strong at bounding box center [353, 378] width 310 height 167
drag, startPoint x: 303, startPoint y: 425, endPoint x: 335, endPoint y: 424, distance: 32.6
click at [335, 424] on strong at bounding box center [353, 378] width 310 height 167
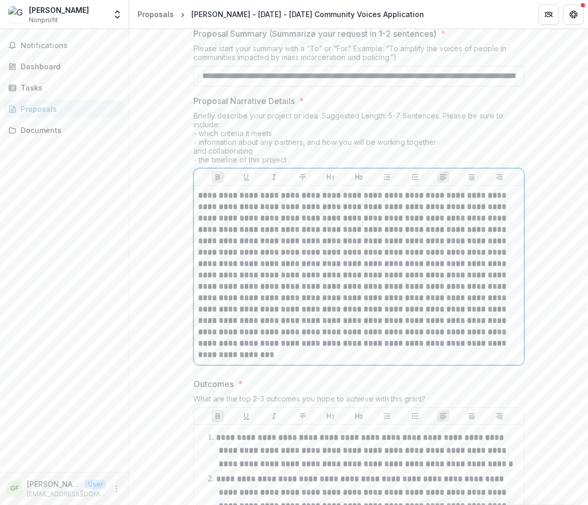
scroll to position [807, 0]
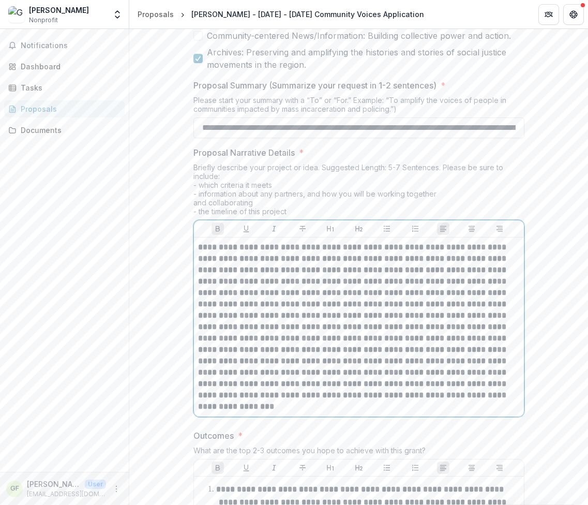
click at [361, 250] on strong at bounding box center [353, 326] width 310 height 167
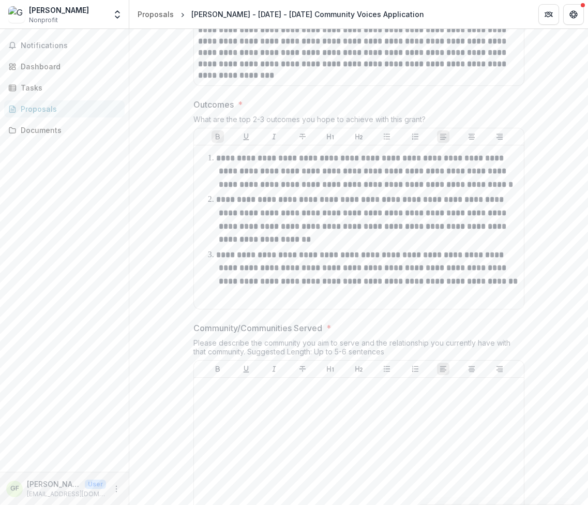
scroll to position [1190, 0]
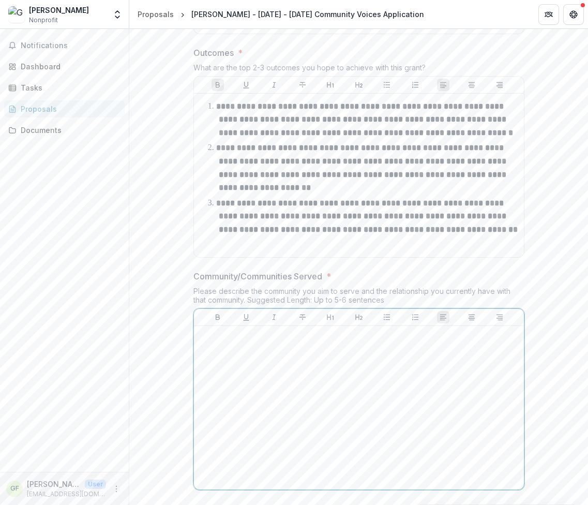
click at [250, 339] on div at bounding box center [359, 407] width 322 height 155
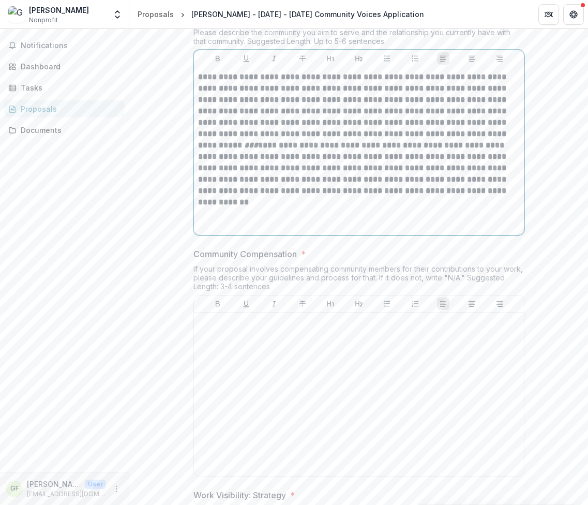
scroll to position [1500, 0]
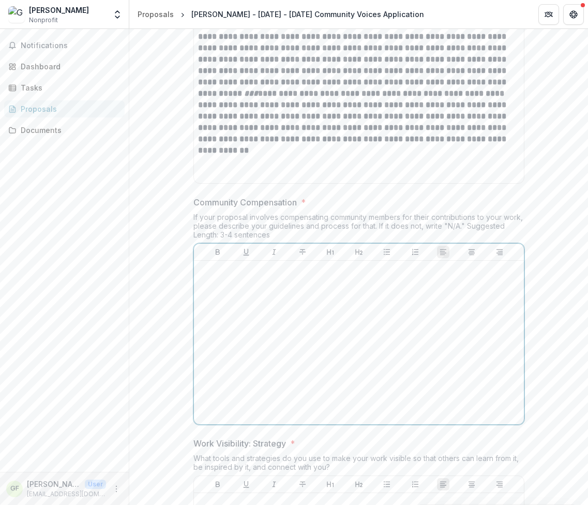
click at [264, 291] on div at bounding box center [359, 342] width 322 height 155
paste div
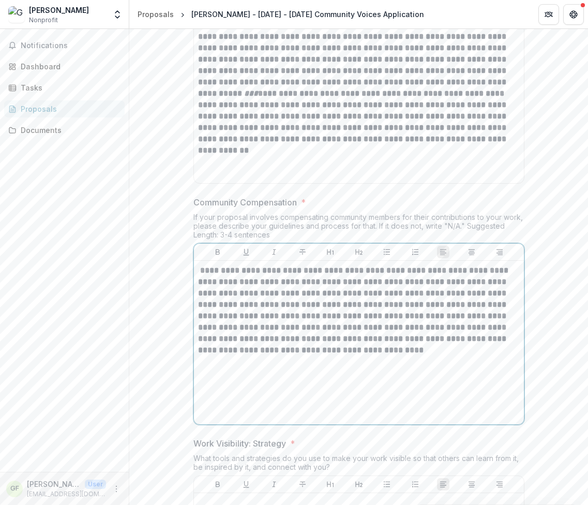
scroll to position [1449, 0]
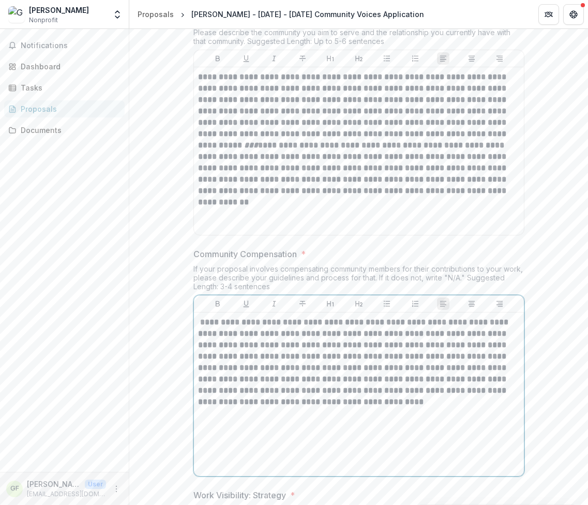
click at [202, 318] on strong "**********" at bounding box center [354, 361] width 313 height 87
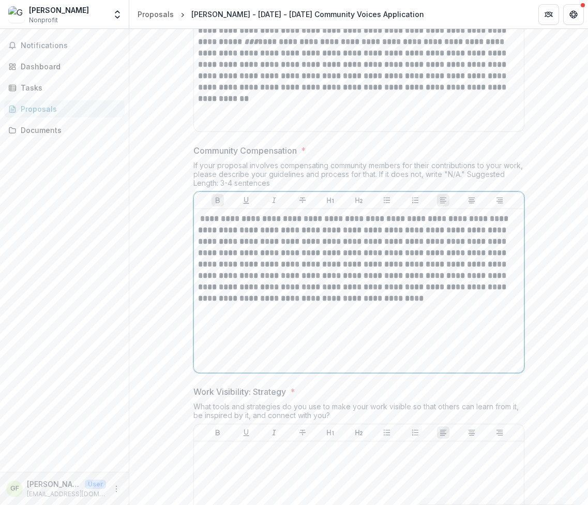
scroll to position [1707, 0]
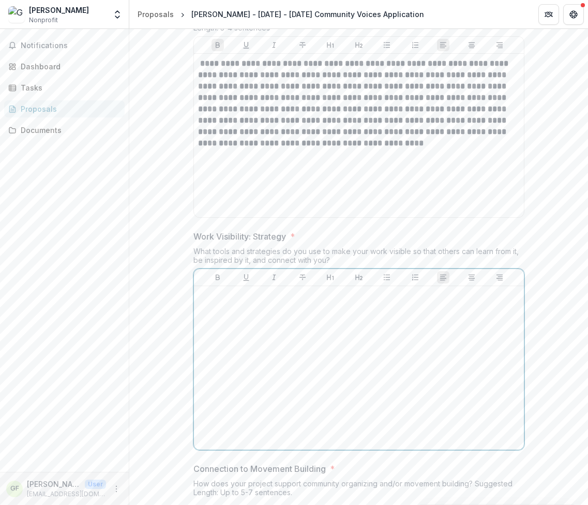
click at [304, 320] on div at bounding box center [359, 367] width 322 height 155
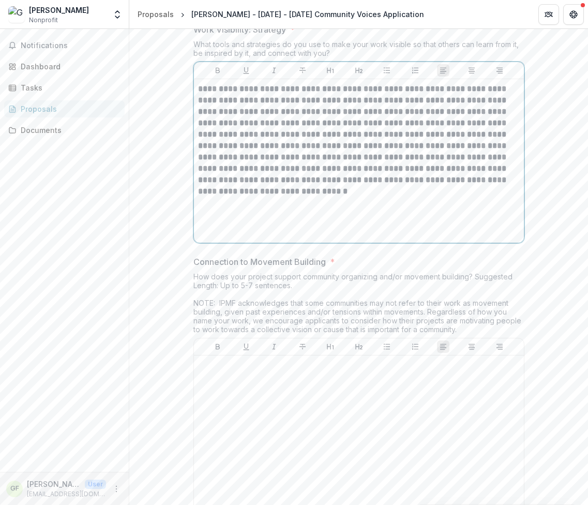
scroll to position [1966, 0]
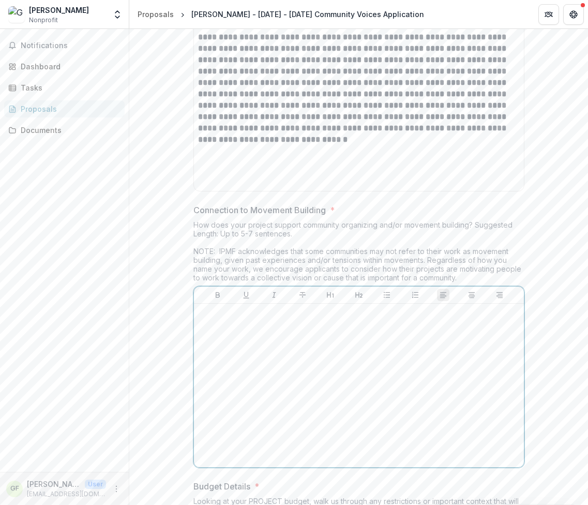
click at [214, 335] on div at bounding box center [359, 385] width 322 height 155
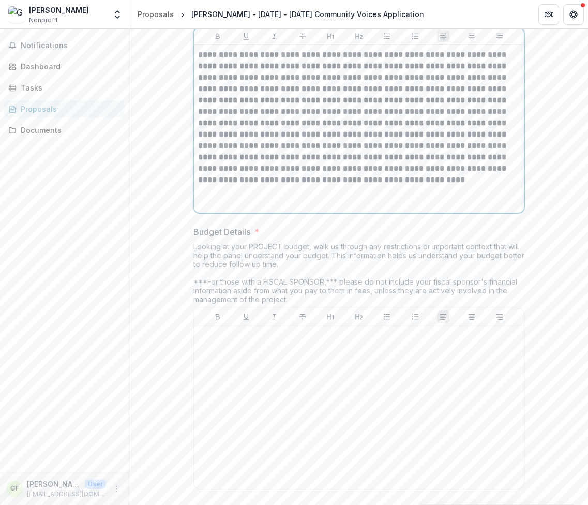
scroll to position [2328, 0]
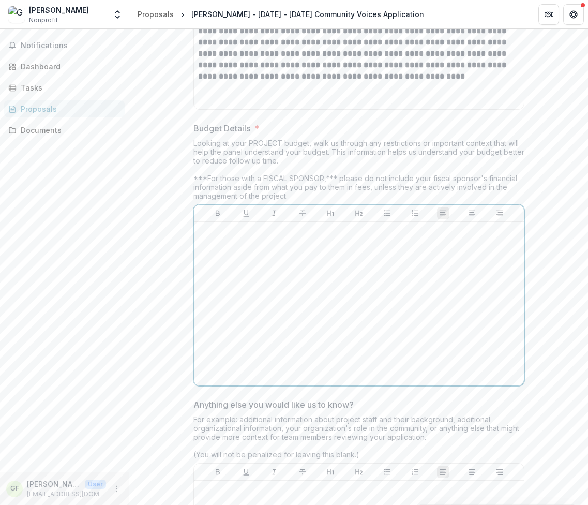
click at [252, 246] on div at bounding box center [359, 303] width 322 height 155
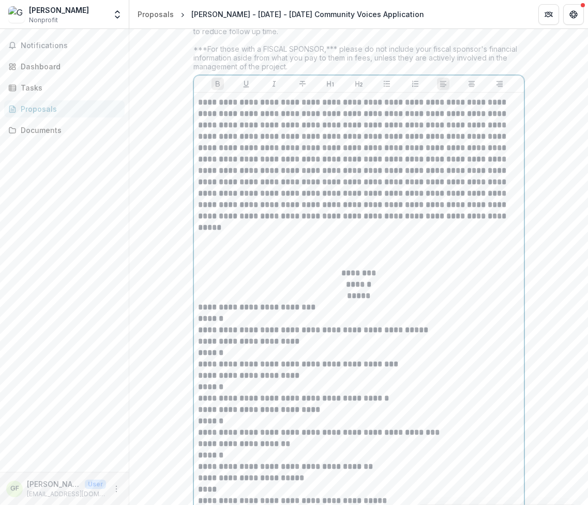
scroll to position [2354, 0]
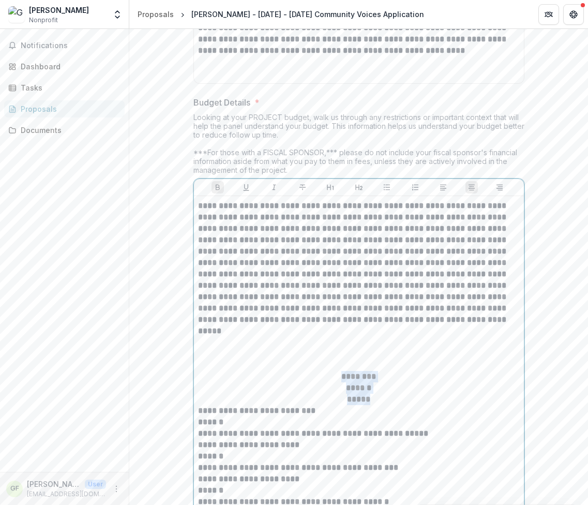
drag, startPoint x: 368, startPoint y: 381, endPoint x: 332, endPoint y: 358, distance: 43.5
click at [332, 358] on div "**********" at bounding box center [359, 439] width 322 height 478
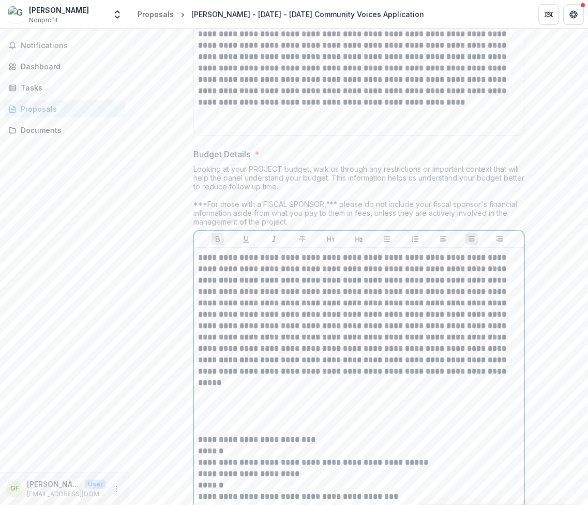
scroll to position [2251, 0]
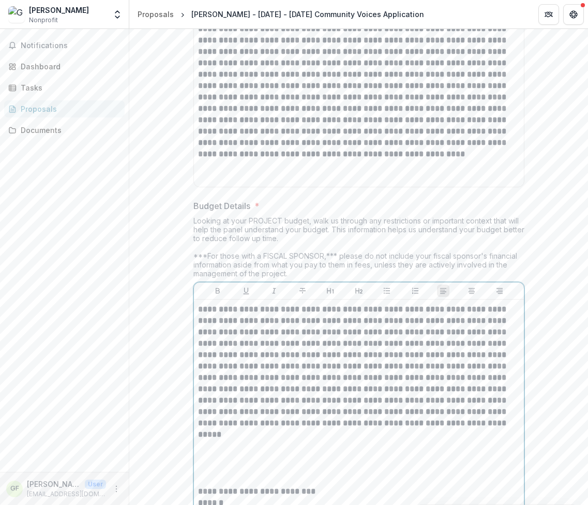
click at [218, 440] on p at bounding box center [359, 457] width 322 height 34
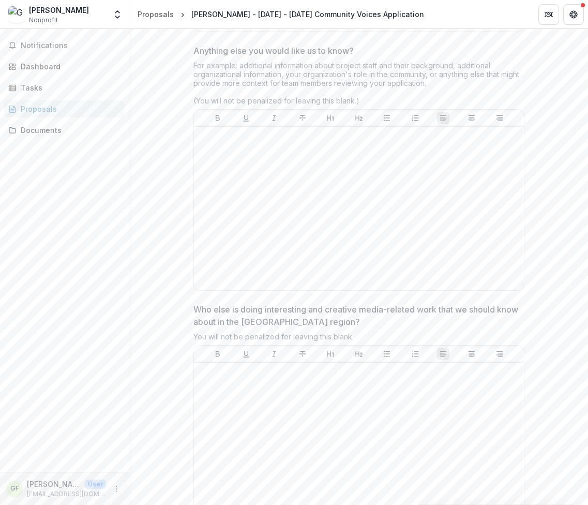
scroll to position [3011, 0]
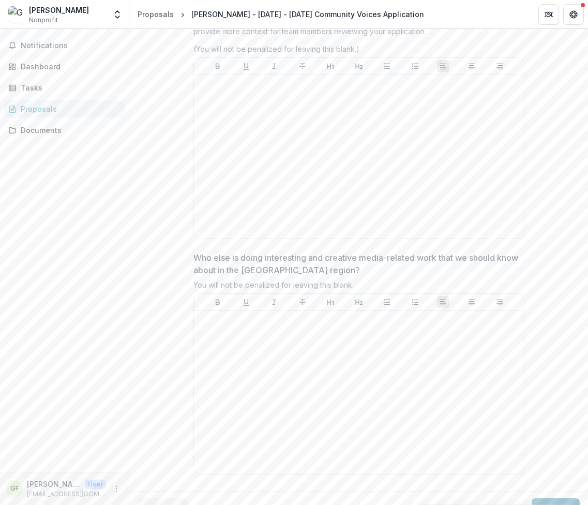
drag, startPoint x: 535, startPoint y: 483, endPoint x: 535, endPoint y: 478, distance: 5.7
click at [535, 498] on button "Next" at bounding box center [556, 508] width 48 height 21
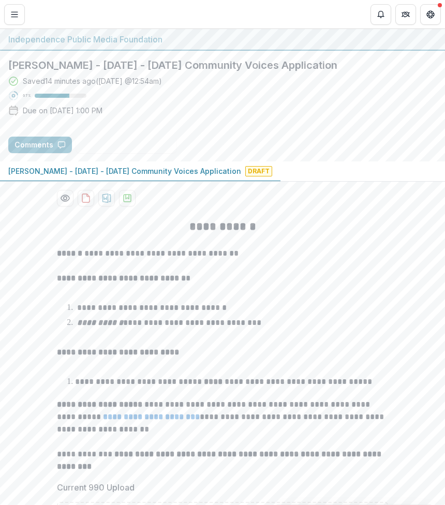
scroll to position [173, 0]
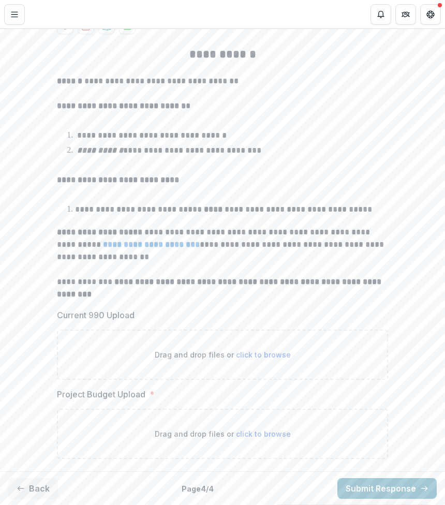
click at [257, 436] on span "click to browse" at bounding box center [263, 433] width 55 height 9
click at [245, 434] on span "click to browse" at bounding box center [263, 433] width 55 height 9
type input "**********"
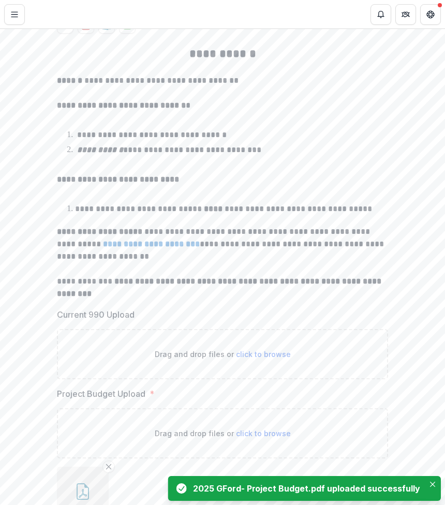
scroll to position [258, 0]
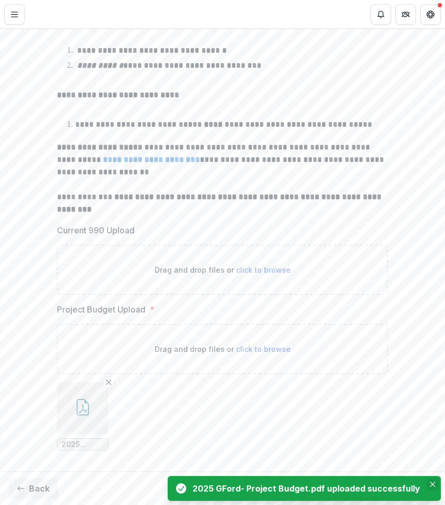
click at [429, 482] on button "Close" at bounding box center [432, 484] width 12 height 12
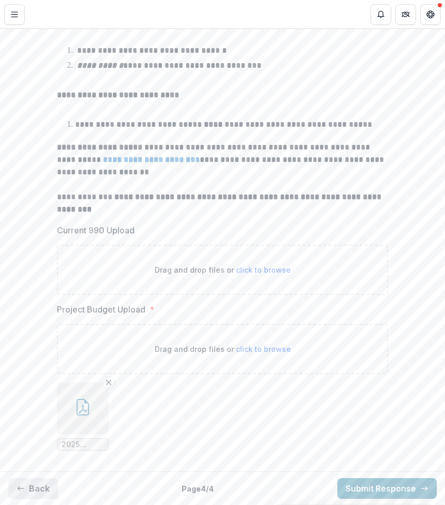
click at [35, 495] on button "Back" at bounding box center [33, 488] width 50 height 21
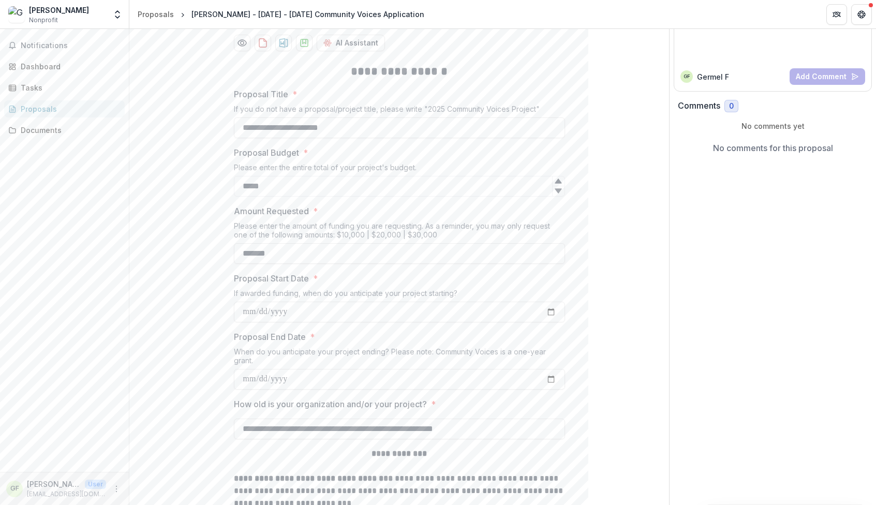
scroll to position [0, 0]
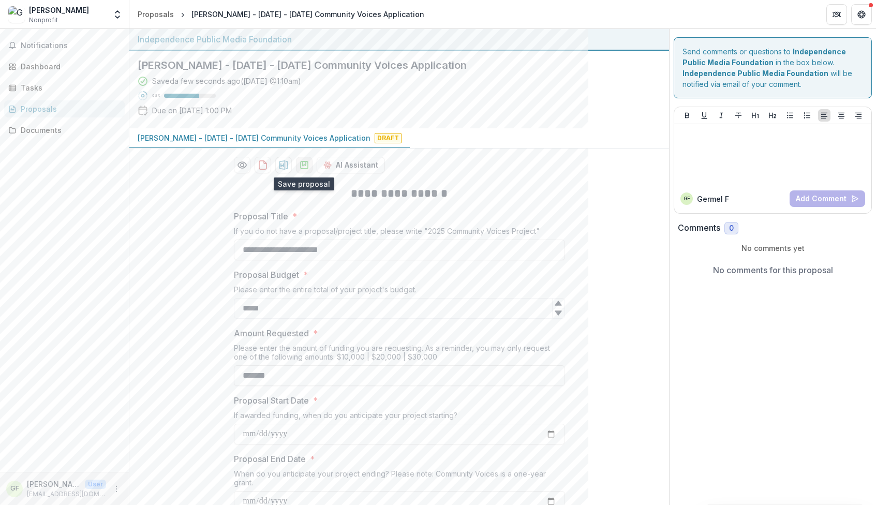
click at [302, 163] on polygon "download-proposal" at bounding box center [303, 163] width 3 height 4
